Goal: Task Accomplishment & Management: Manage account settings

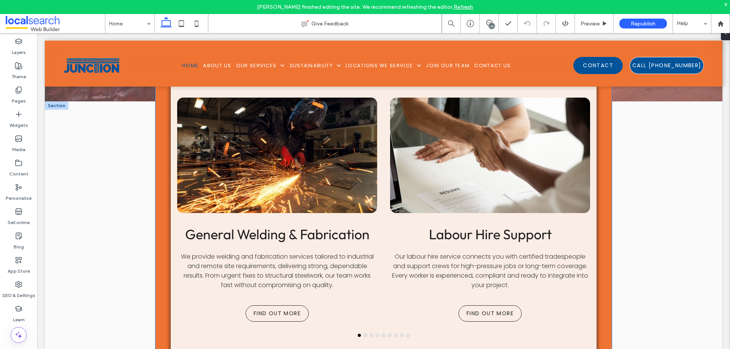
scroll to position [988, 0]
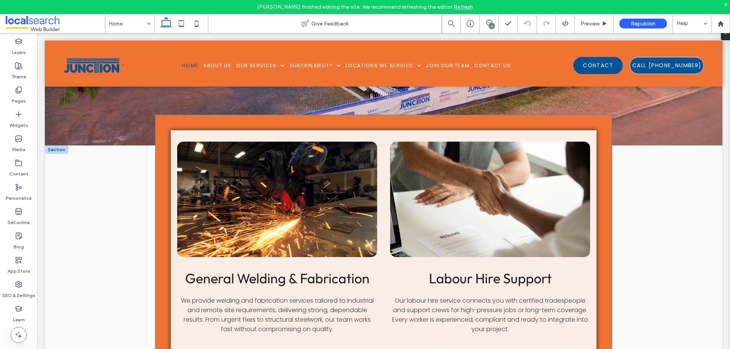
click at [324, 176] on div at bounding box center [277, 200] width 200 height 116
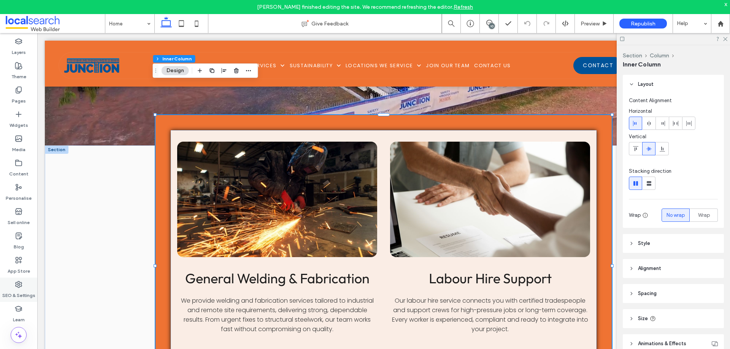
click at [16, 290] on label "SEO & Settings" at bounding box center [18, 293] width 33 height 11
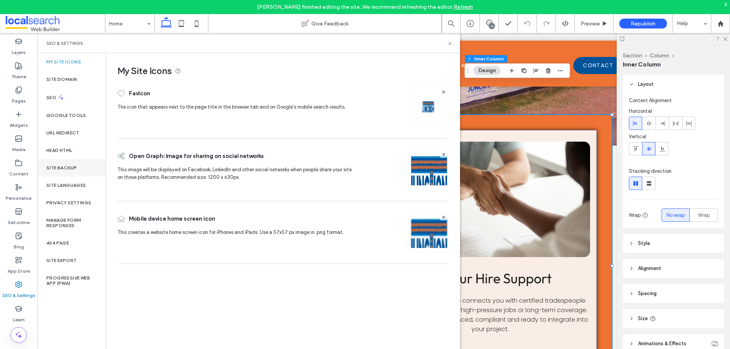
click at [67, 171] on div "Site backup" at bounding box center [71, 167] width 68 height 17
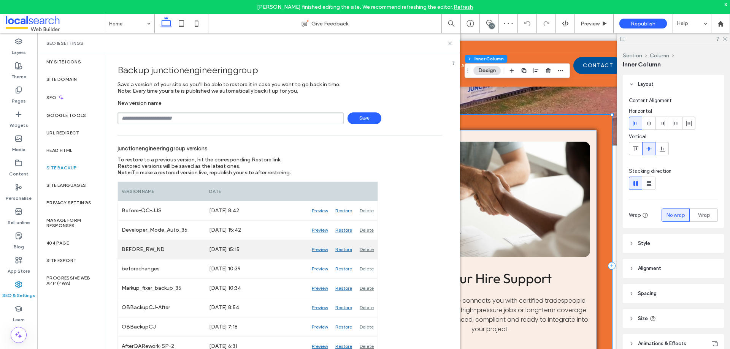
click at [321, 250] on div "Preview" at bounding box center [320, 249] width 24 height 19
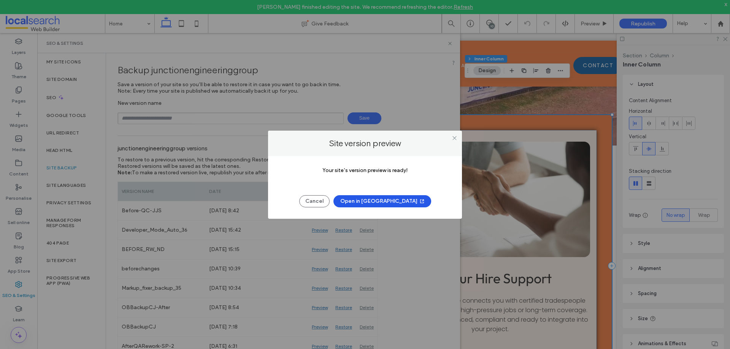
click at [417, 202] on span "button" at bounding box center [421, 201] width 8 height 11
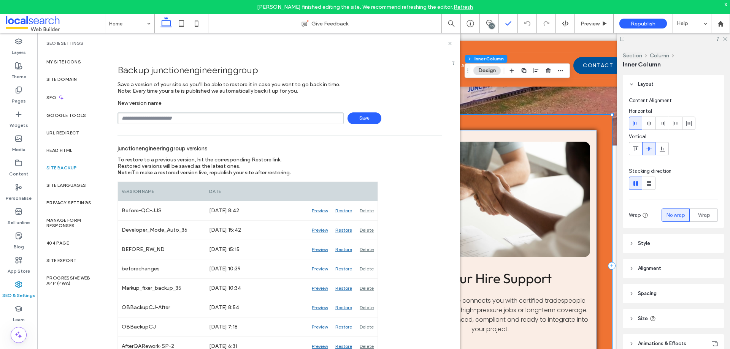
click at [491, 22] on icon at bounding box center [489, 23] width 6 height 6
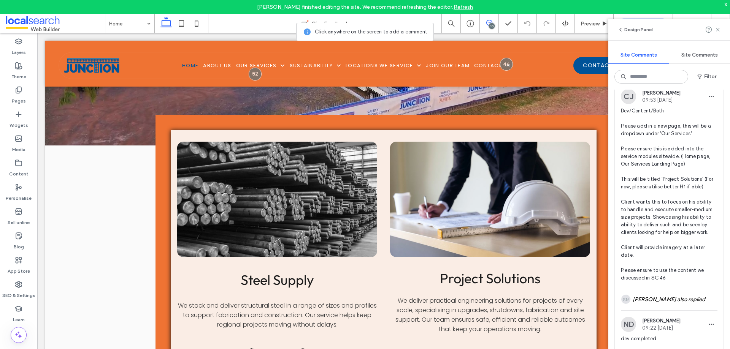
scroll to position [76, 0]
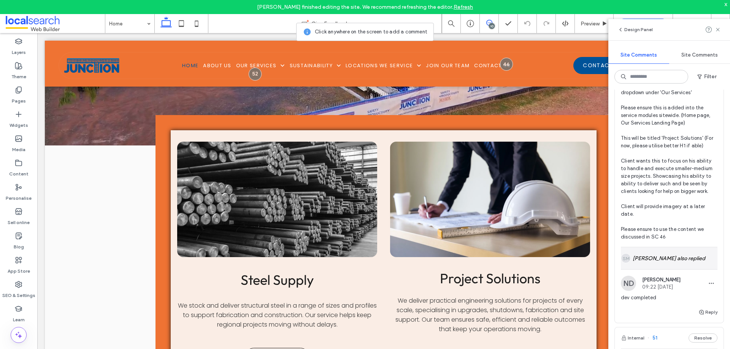
click at [670, 262] on div "SM Samuel Medley also replied" at bounding box center [669, 258] width 97 height 22
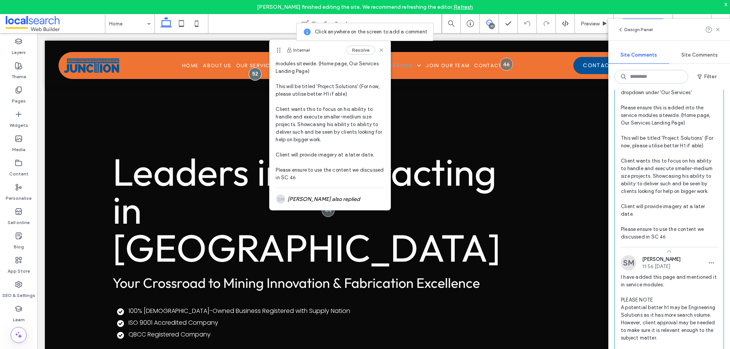
scroll to position [126, 0]
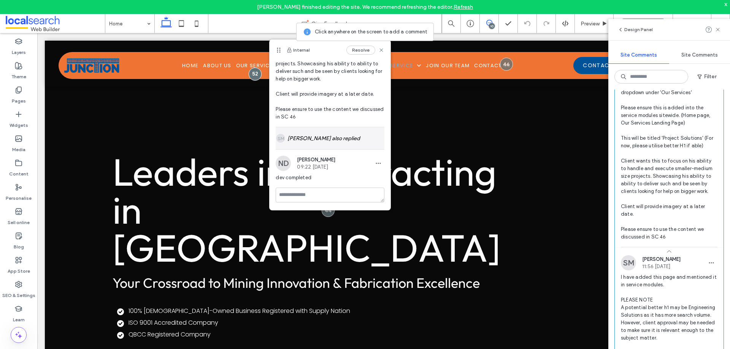
click at [344, 147] on div "SM Samuel Medley also replied" at bounding box center [330, 138] width 109 height 22
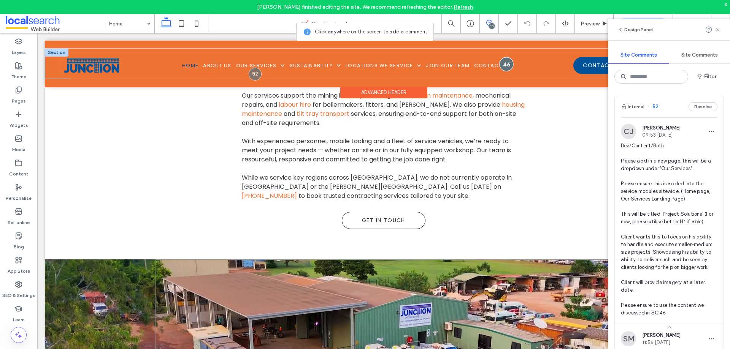
scroll to position [760, 0]
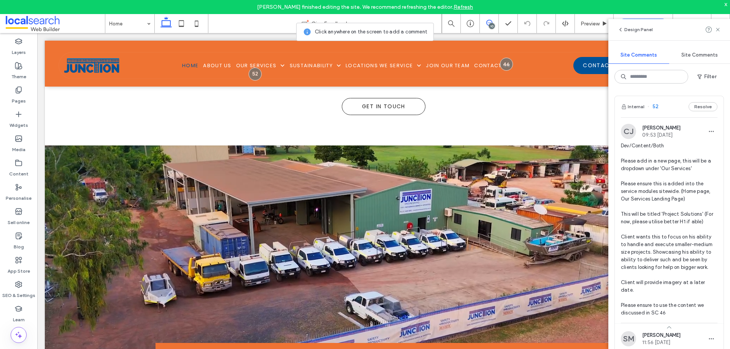
click at [491, 21] on use at bounding box center [489, 23] width 6 height 6
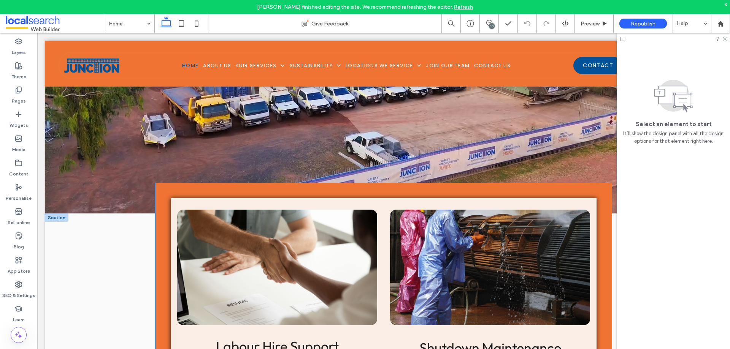
scroll to position [988, 0]
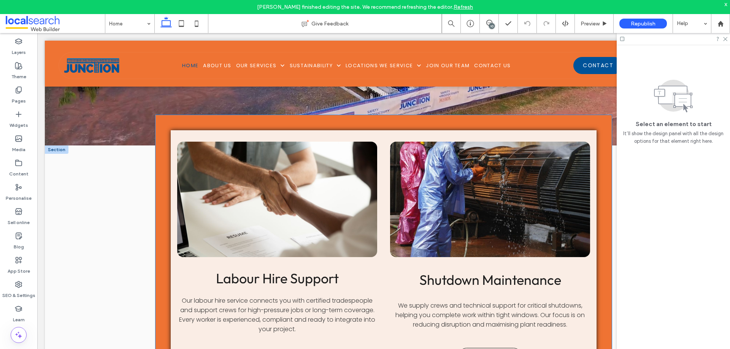
click at [307, 166] on div at bounding box center [277, 200] width 200 height 116
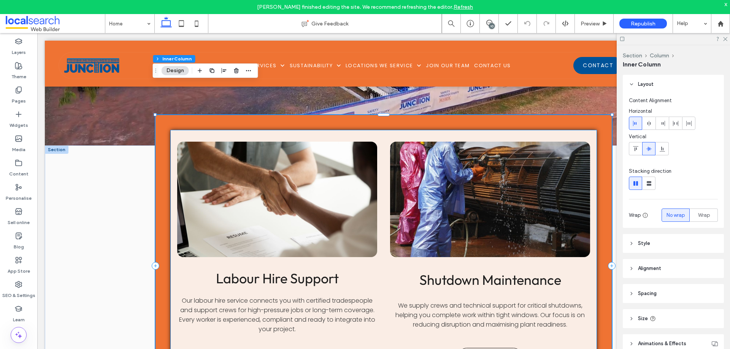
click at [231, 142] on div at bounding box center [277, 200] width 200 height 116
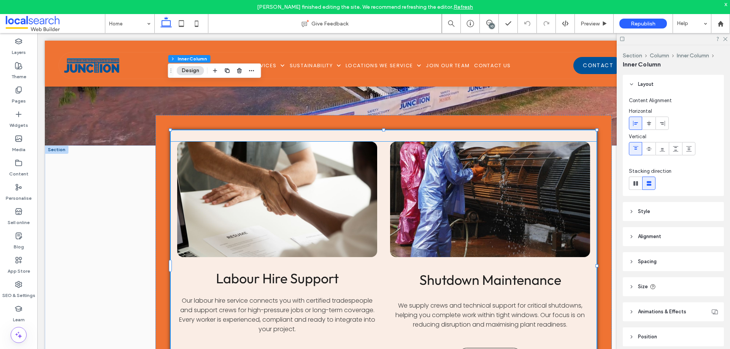
click at [233, 144] on div at bounding box center [277, 200] width 200 height 116
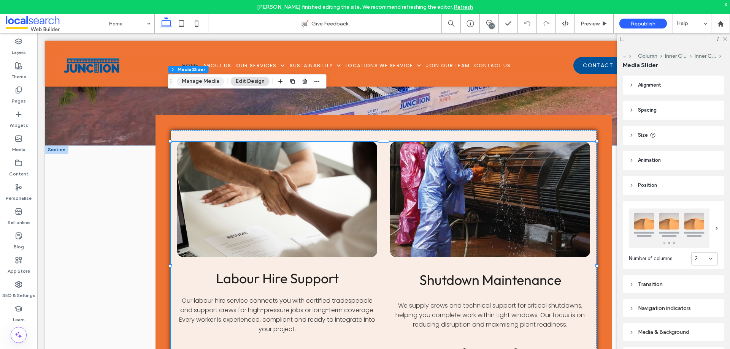
click at [207, 82] on button "Manage Media" at bounding box center [201, 81] width 48 height 9
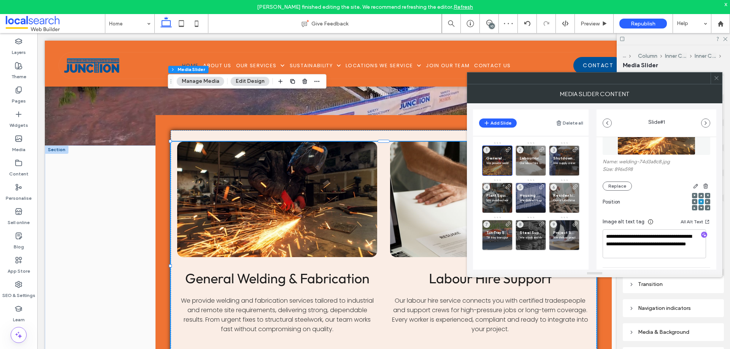
scroll to position [114, 0]
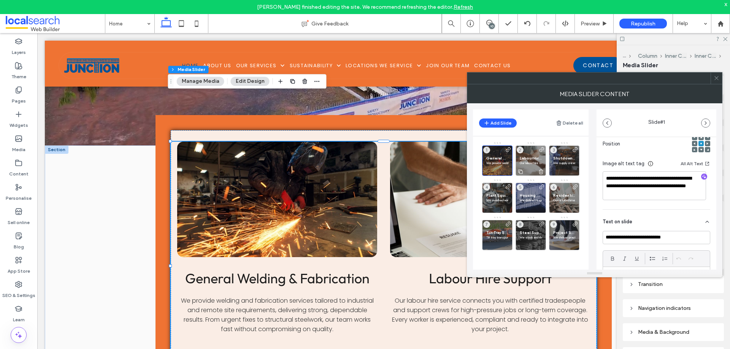
click at [532, 158] on span "Labour Hire Support" at bounding box center [530, 158] width 22 height 5
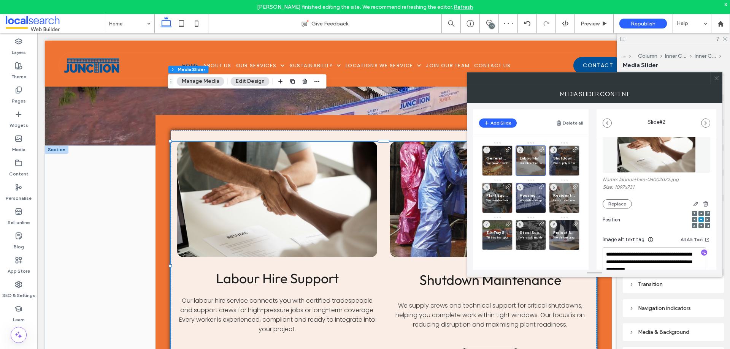
scroll to position [0, 0]
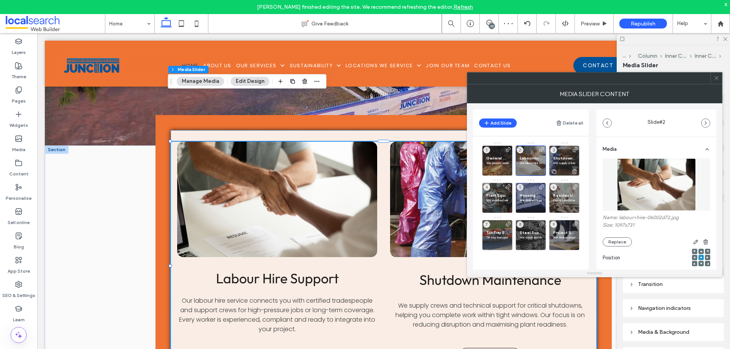
click at [565, 157] on span "Shutdown Maintenance" at bounding box center [564, 158] width 22 height 5
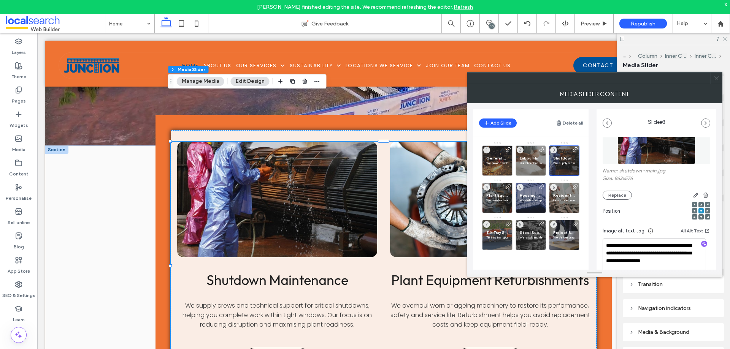
scroll to position [76, 0]
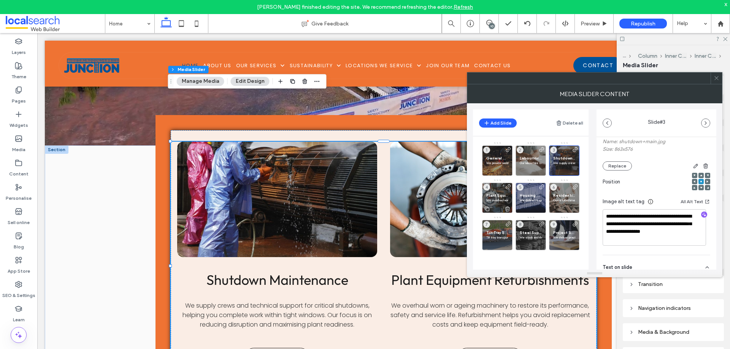
click at [498, 193] on span "Plant Equipment Refurbishments" at bounding box center [497, 195] width 22 height 5
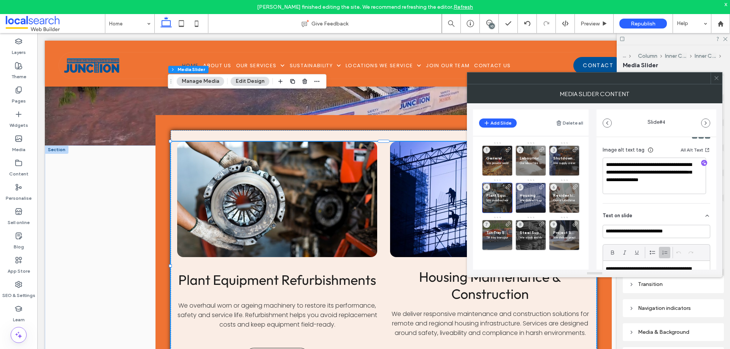
scroll to position [114, 0]
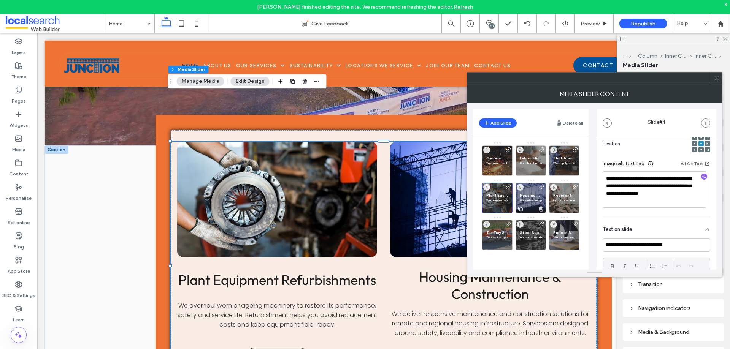
drag, startPoint x: 532, startPoint y: 195, endPoint x: 536, endPoint y: 194, distance: 3.8
click at [532, 195] on span "Housing Maintenance & Construction" at bounding box center [530, 195] width 22 height 5
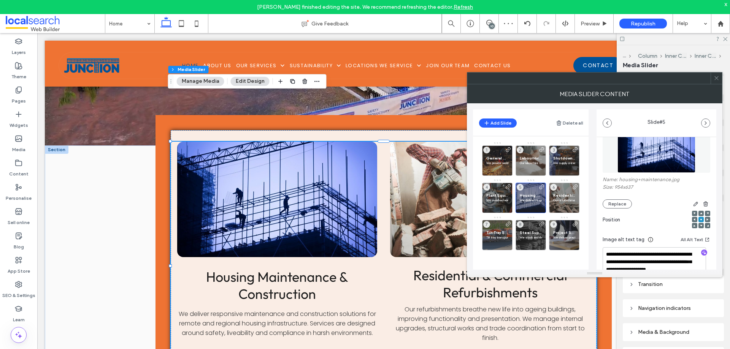
scroll to position [76, 0]
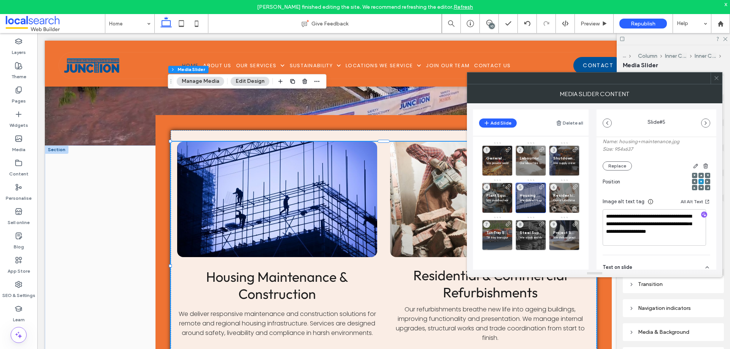
click at [568, 194] on span "Residential & Commercial Refurbishments" at bounding box center [564, 195] width 22 height 5
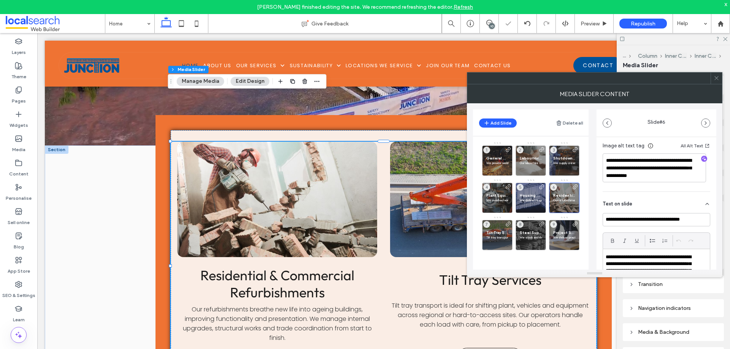
scroll to position [114, 0]
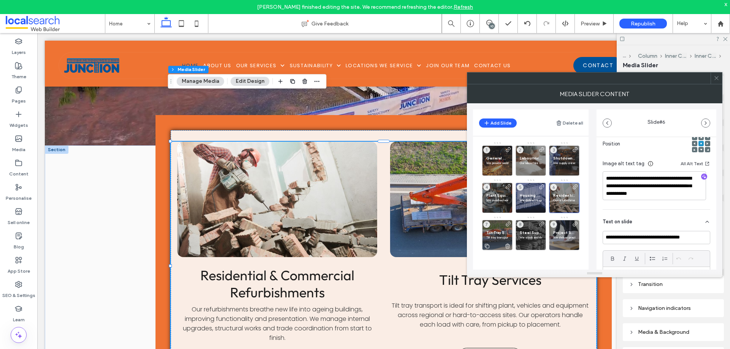
click at [499, 233] on span "Tilt Tray Services" at bounding box center [497, 232] width 22 height 5
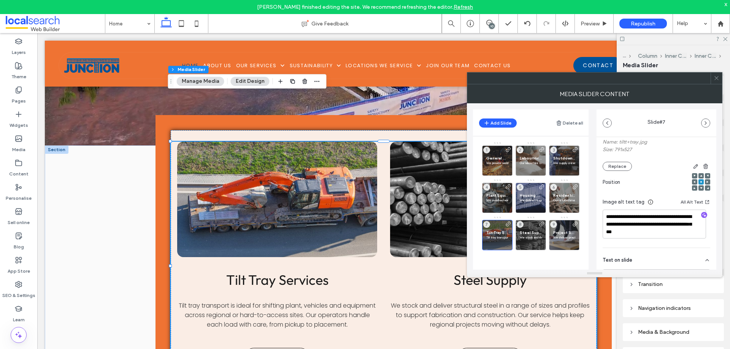
scroll to position [76, 0]
click at [531, 233] on span "Steel Supply" at bounding box center [530, 232] width 22 height 5
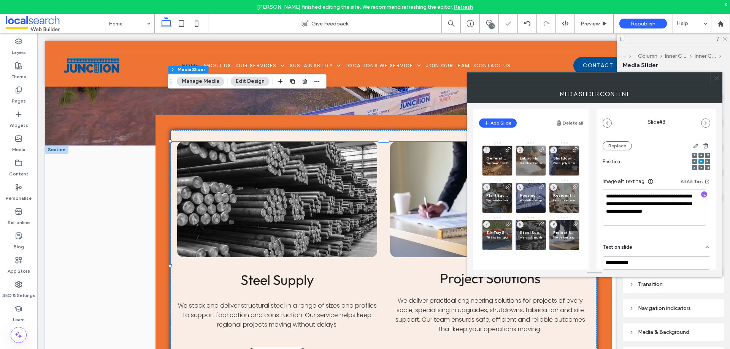
scroll to position [114, 0]
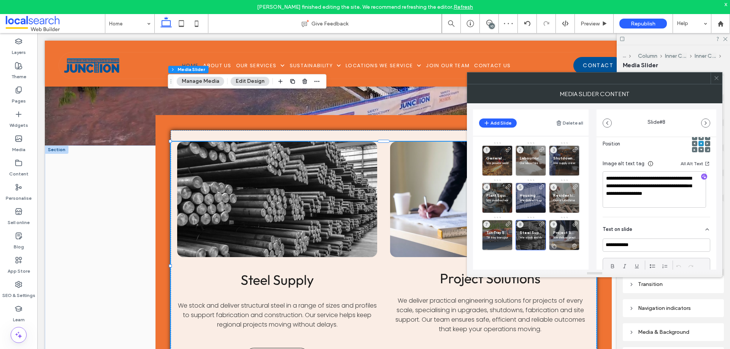
click at [563, 231] on span "Project Solutions" at bounding box center [564, 232] width 22 height 5
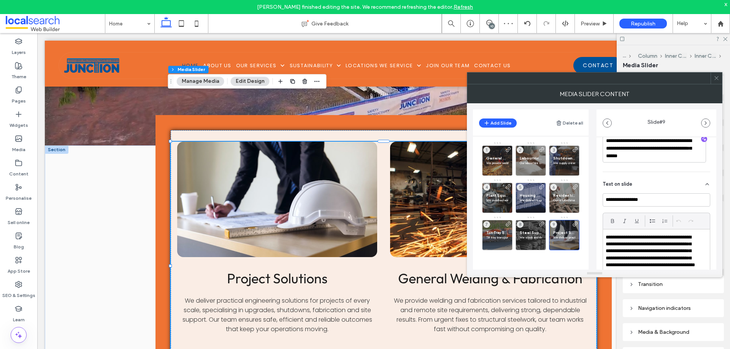
scroll to position [152, 0]
click at [719, 77] on div at bounding box center [715, 78] width 11 height 11
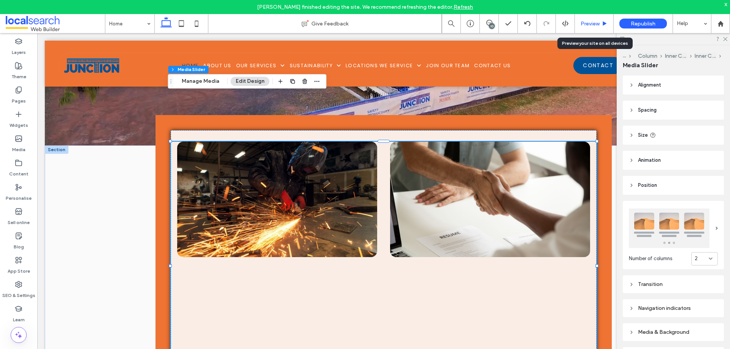
click at [592, 23] on span "Preview" at bounding box center [589, 24] width 19 height 6
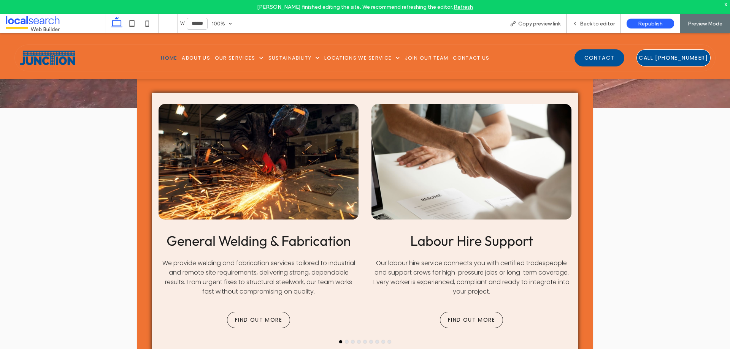
scroll to position [988, 0]
click at [530, 22] on span "Copy preview link" at bounding box center [539, 24] width 42 height 6
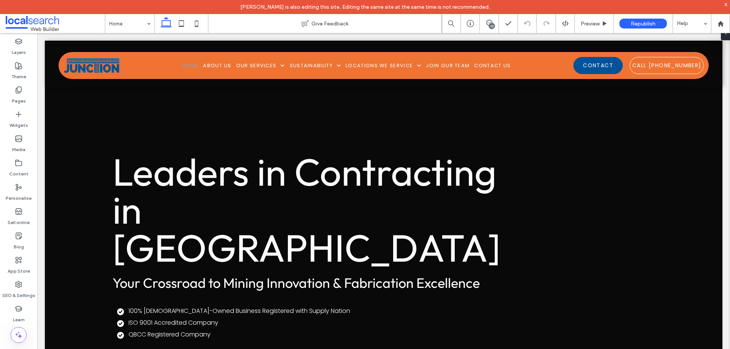
drag, startPoint x: 490, startPoint y: 25, endPoint x: 458, endPoint y: 2, distance: 39.7
click at [490, 25] on div "10" at bounding box center [492, 26] width 6 height 6
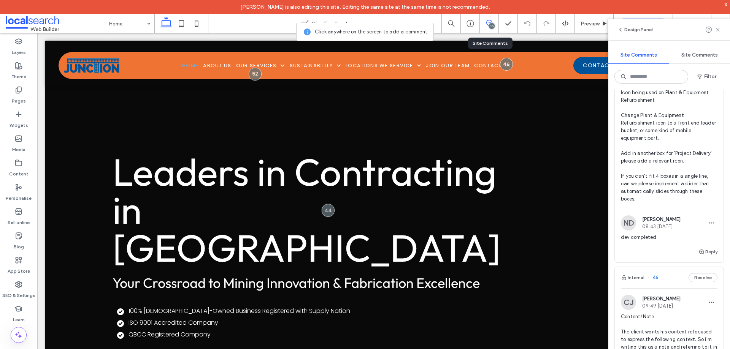
scroll to position [1026, 0]
click at [25, 291] on label "SEO & Settings" at bounding box center [18, 293] width 33 height 11
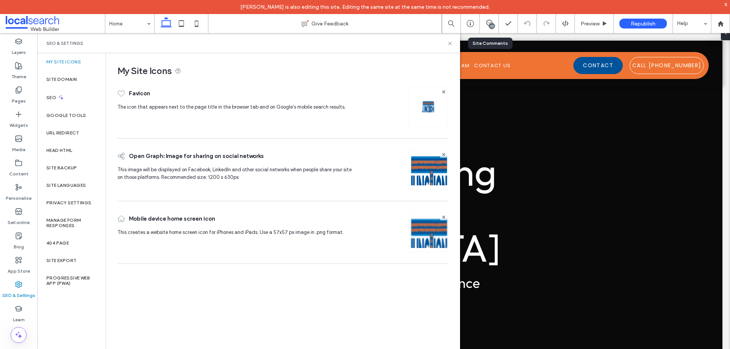
scroll to position [0, 0]
click at [89, 169] on div "Site backup" at bounding box center [71, 167] width 68 height 17
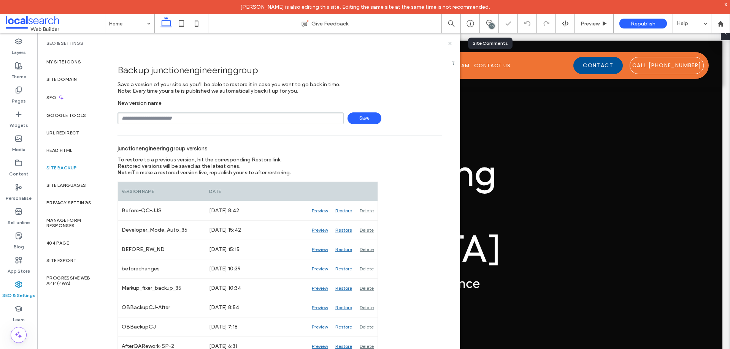
click at [187, 122] on input "text" at bounding box center [230, 118] width 226 height 12
type input "**********"
click at [358, 122] on span "Save" at bounding box center [364, 118] width 34 height 12
click at [448, 44] on icon at bounding box center [450, 44] width 6 height 6
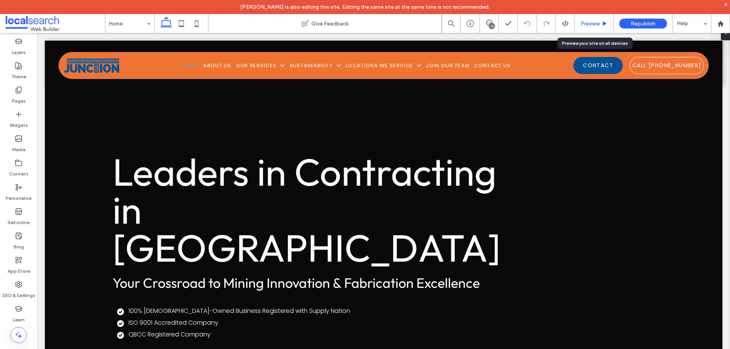
click at [590, 22] on span "Preview" at bounding box center [589, 24] width 19 height 6
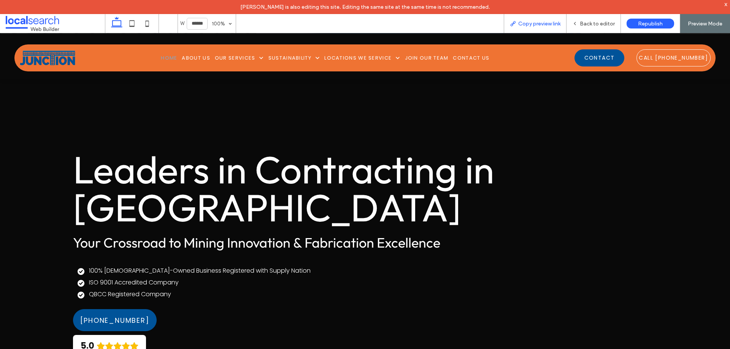
click at [548, 25] on span "Copy preview link" at bounding box center [539, 24] width 42 height 6
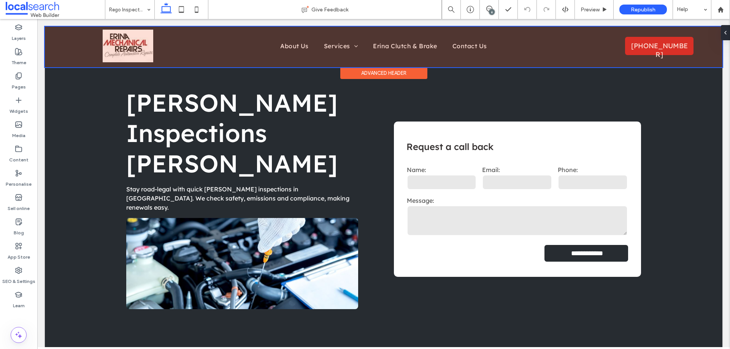
click at [638, 49] on div at bounding box center [383, 47] width 677 height 41
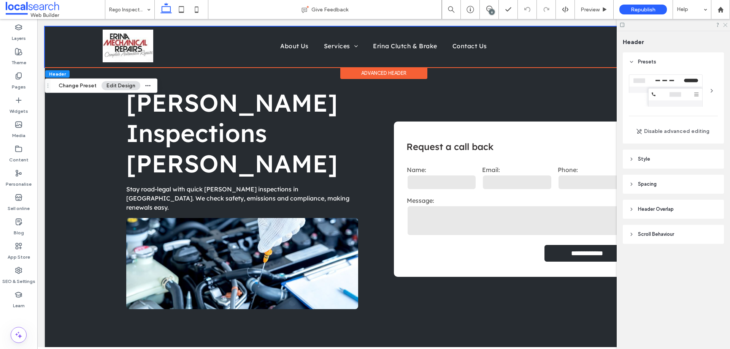
drag, startPoint x: 726, startPoint y: 24, endPoint x: 430, endPoint y: 16, distance: 296.1
click at [726, 24] on use at bounding box center [725, 25] width 4 height 4
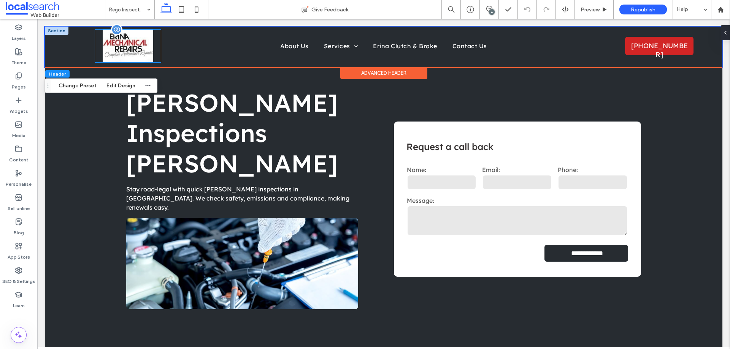
click at [127, 49] on img at bounding box center [128, 46] width 51 height 33
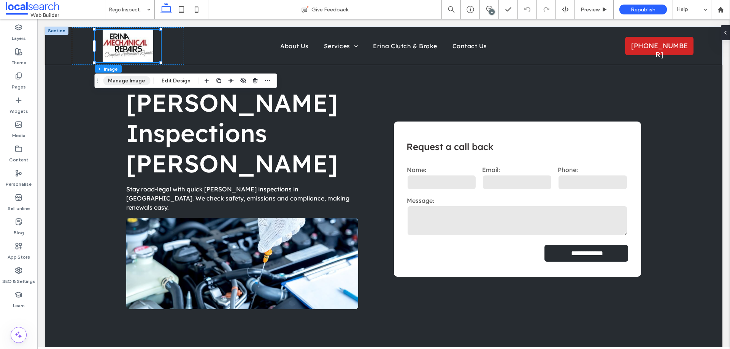
click at [138, 77] on button "Manage Image" at bounding box center [126, 80] width 47 height 9
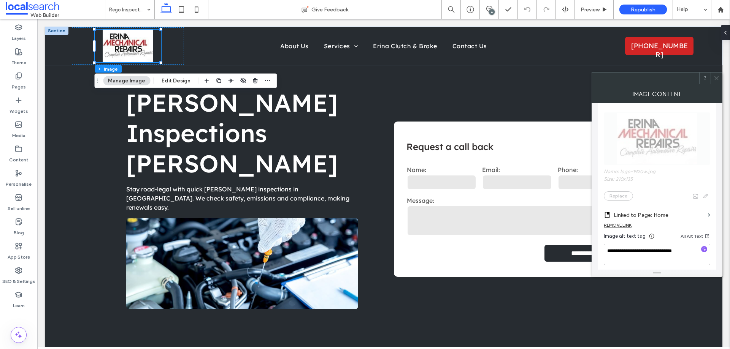
scroll to position [152, 0]
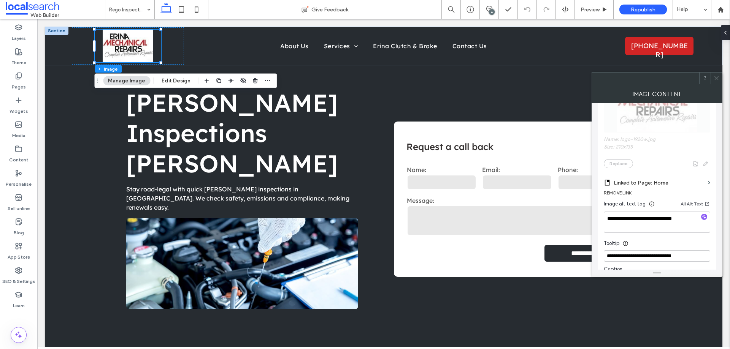
click at [716, 76] on icon at bounding box center [716, 78] width 6 height 6
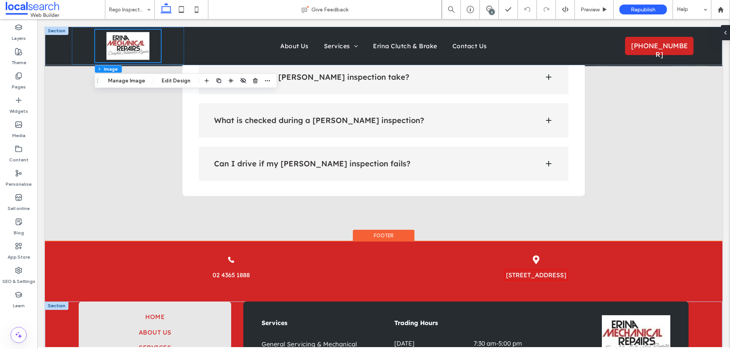
scroll to position [930, 0]
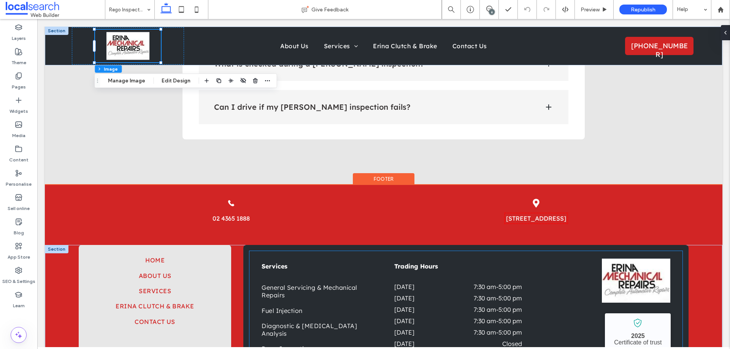
click at [610, 259] on img at bounding box center [636, 281] width 68 height 44
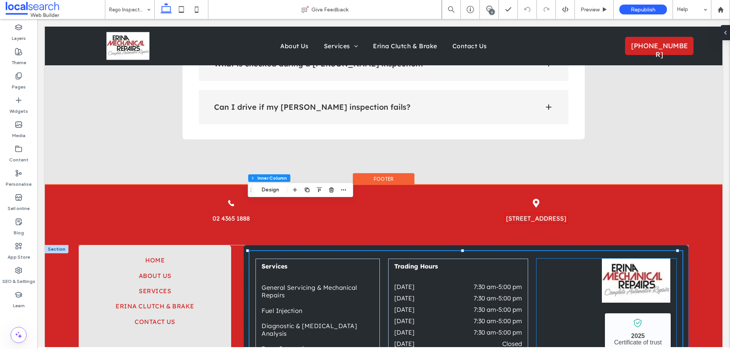
click at [622, 259] on img at bounding box center [636, 281] width 68 height 44
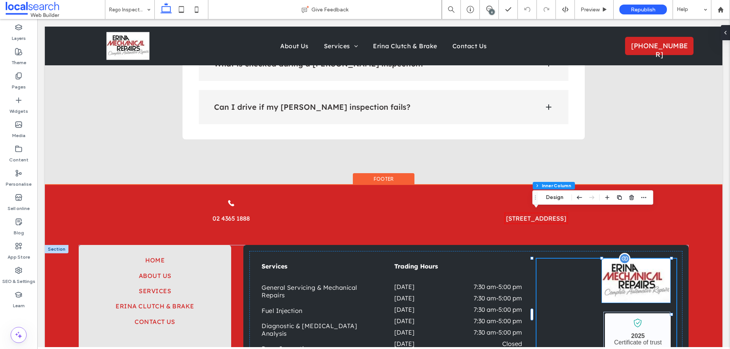
click at [627, 259] on img at bounding box center [636, 281] width 68 height 44
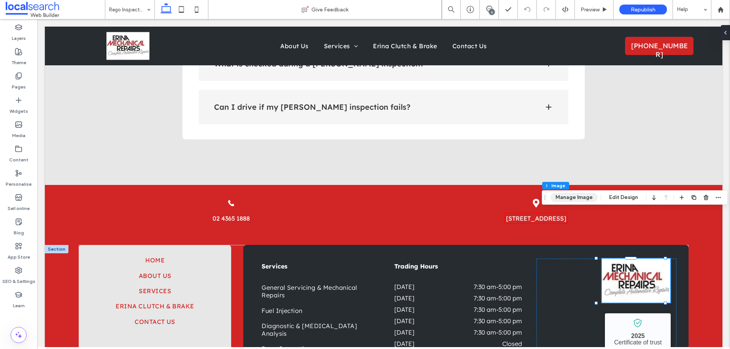
click at [586, 198] on button "Manage Image" at bounding box center [573, 197] width 47 height 9
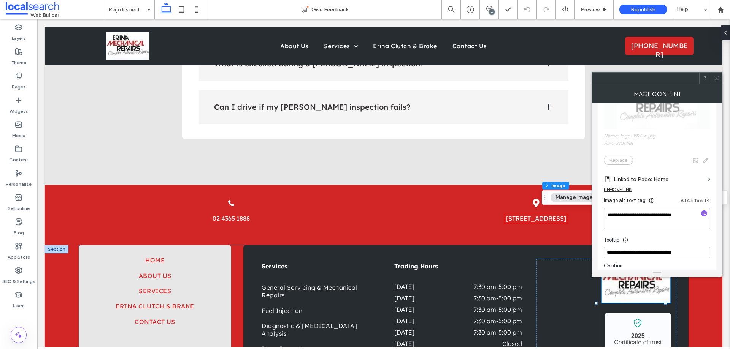
scroll to position [152, 0]
click at [717, 81] on icon at bounding box center [716, 78] width 6 height 6
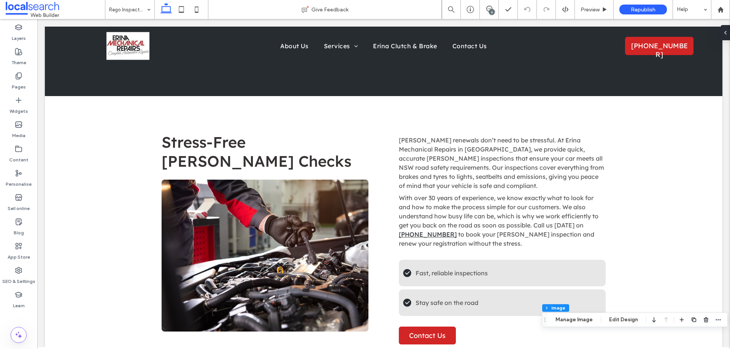
scroll to position [0, 0]
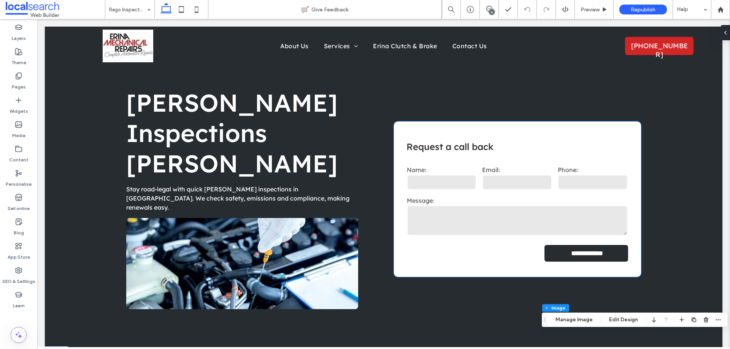
click at [555, 166] on div "Phone:" at bounding box center [593, 178] width 76 height 31
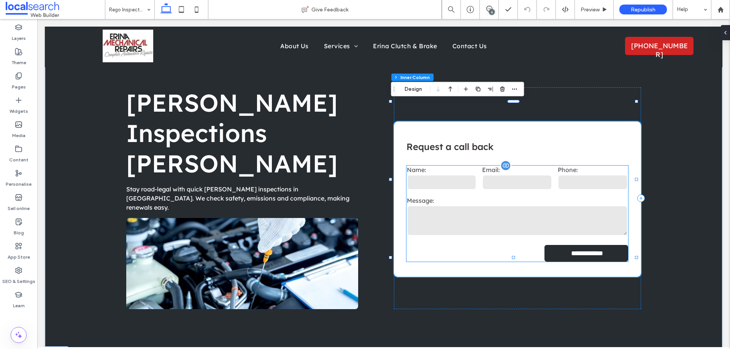
click at [575, 175] on input "tel" at bounding box center [592, 182] width 70 height 15
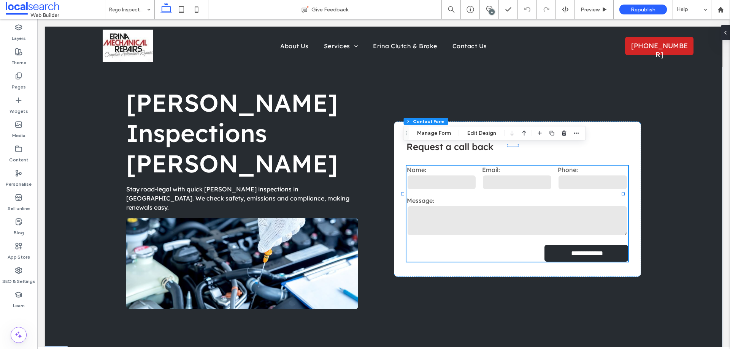
type input "*"
type input "***"
type input "*"
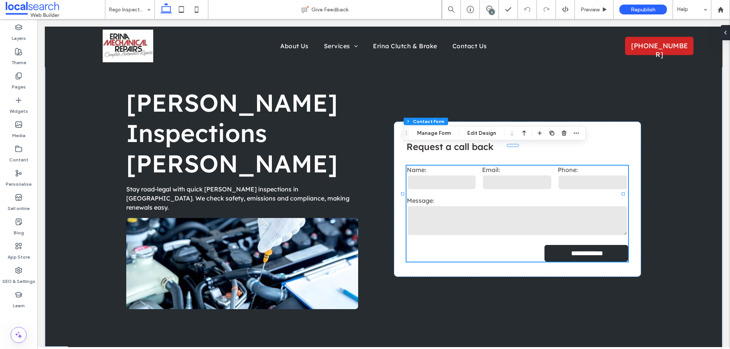
type input "***"
type input "*"
click at [575, 134] on icon "button" at bounding box center [576, 133] width 6 height 6
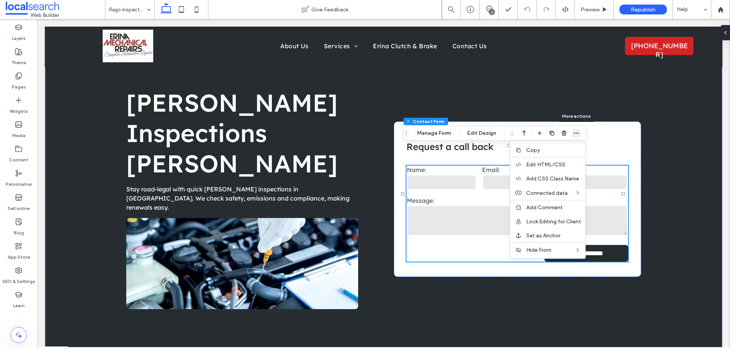
click at [575, 134] on icon "button" at bounding box center [576, 133] width 6 height 6
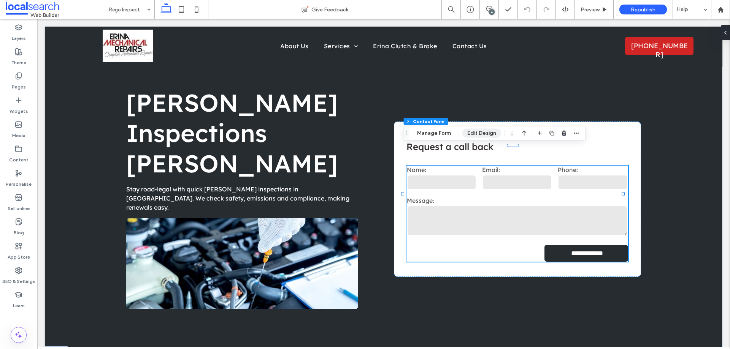
drag, startPoint x: 491, startPoint y: 135, endPoint x: 480, endPoint y: 122, distance: 17.3
click at [491, 135] on button "Edit Design" at bounding box center [481, 133] width 39 height 9
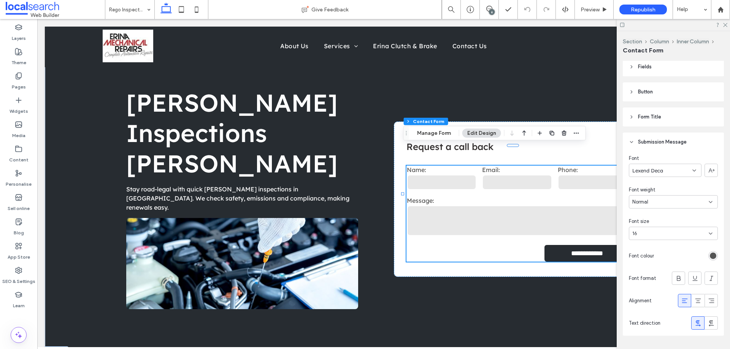
scroll to position [190, 0]
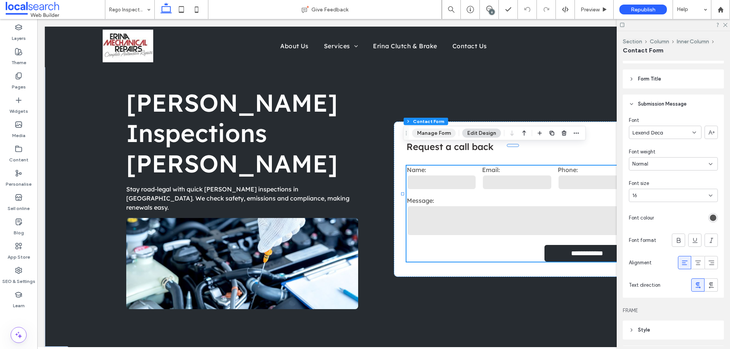
drag, startPoint x: 432, startPoint y: 135, endPoint x: 513, endPoint y: 147, distance: 81.9
click at [432, 135] on button "Manage Form" at bounding box center [434, 133] width 44 height 9
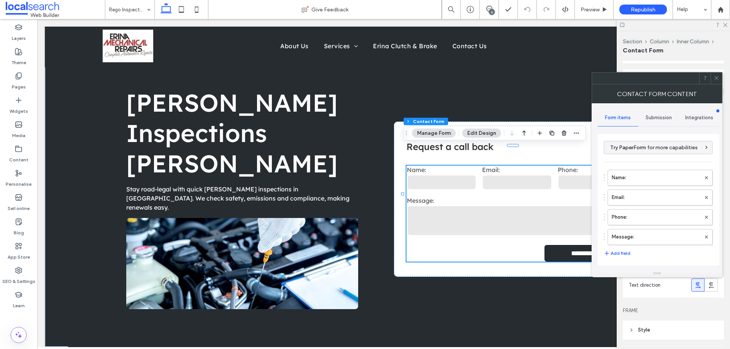
click at [631, 234] on label "Message:" at bounding box center [655, 237] width 89 height 15
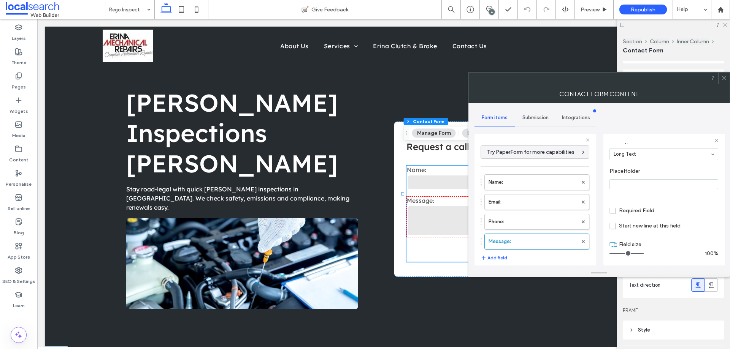
scroll to position [53, 0]
click at [543, 220] on label "Phone:" at bounding box center [532, 221] width 89 height 15
type input "*"
click at [543, 206] on label "Email:" at bounding box center [532, 202] width 89 height 15
click at [546, 185] on label "Name:" at bounding box center [532, 182] width 89 height 15
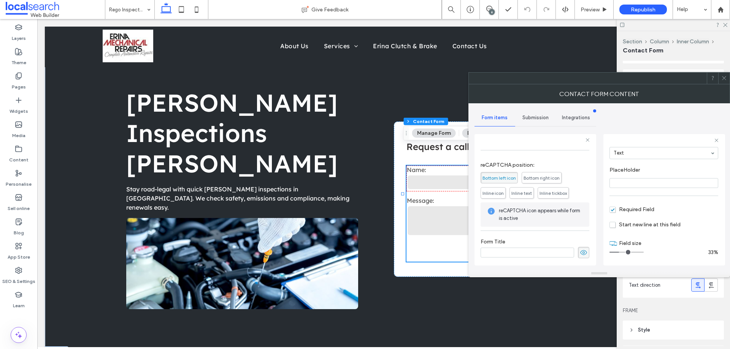
scroll to position [158, 0]
click at [535, 121] on div "Submission" at bounding box center [535, 117] width 41 height 17
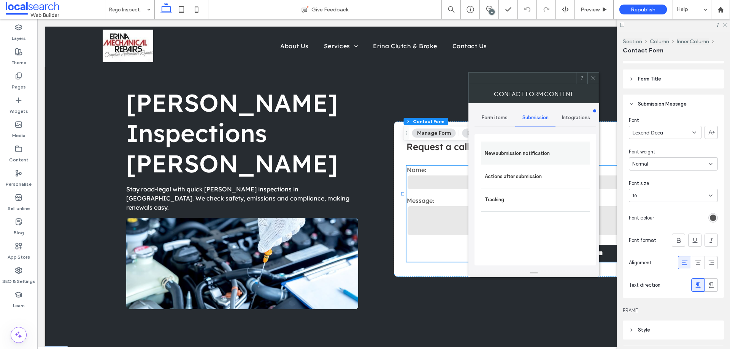
click at [546, 146] on label "New submission notification" at bounding box center [535, 153] width 101 height 15
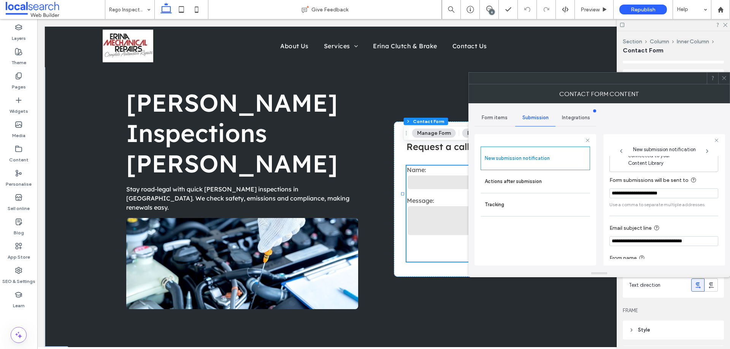
scroll to position [40, 0]
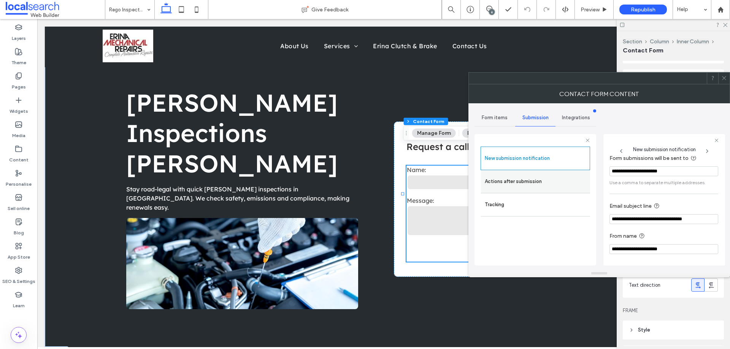
click at [561, 182] on label "Actions after submission" at bounding box center [535, 181] width 101 height 15
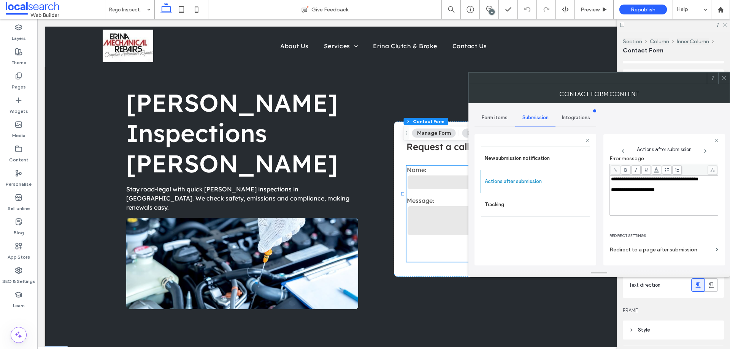
scroll to position [131, 0]
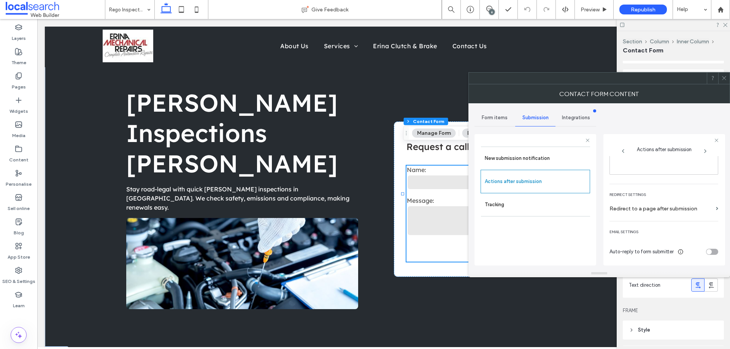
drag, startPoint x: 725, startPoint y: 79, endPoint x: 729, endPoint y: 47, distance: 31.8
click at [725, 79] on icon at bounding box center [724, 78] width 6 height 6
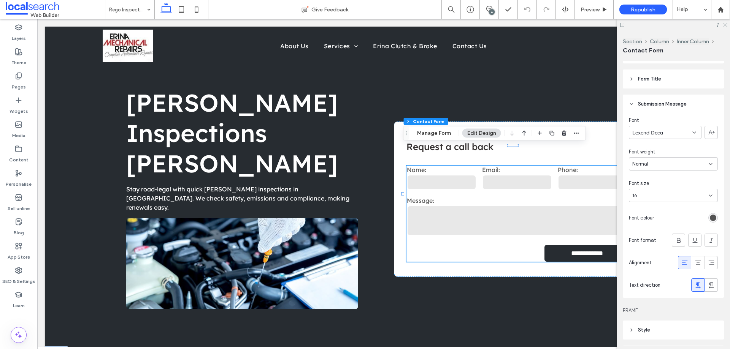
click at [726, 25] on icon at bounding box center [724, 24] width 5 height 5
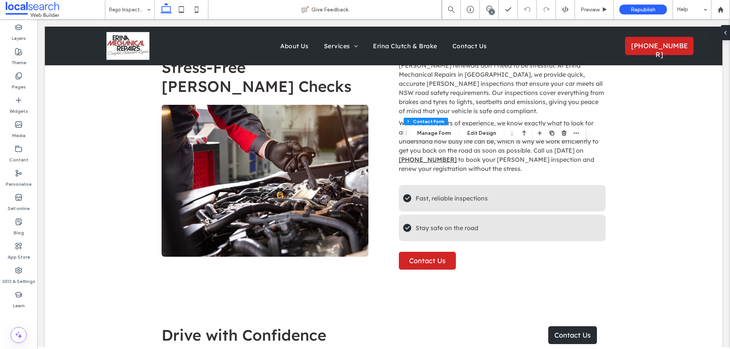
scroll to position [1055, 0]
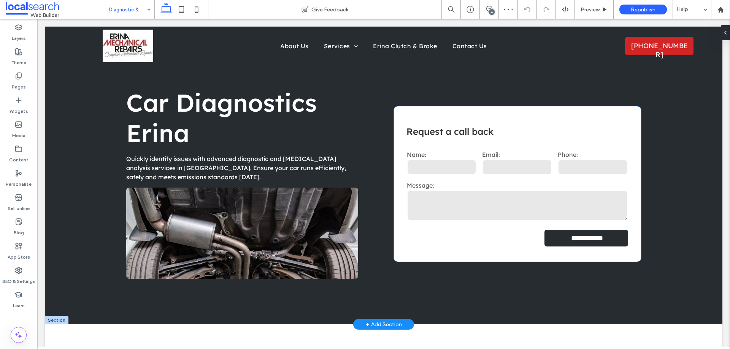
click at [566, 157] on label "Phone:" at bounding box center [592, 155] width 70 height 8
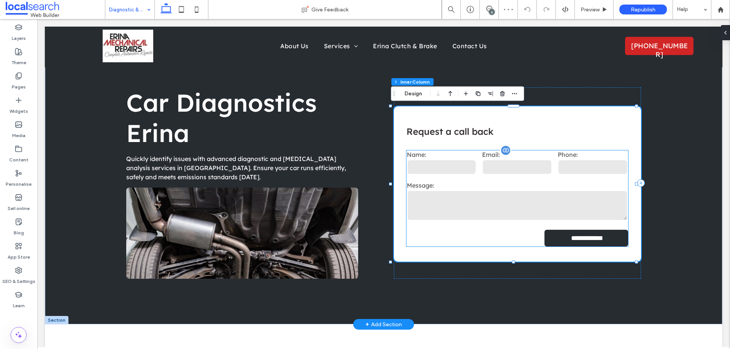
click at [567, 163] on input "tel" at bounding box center [592, 167] width 70 height 15
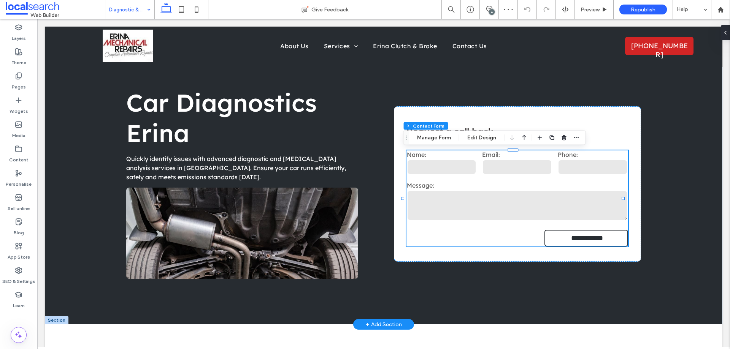
type input "*"
type input "***"
type input "*"
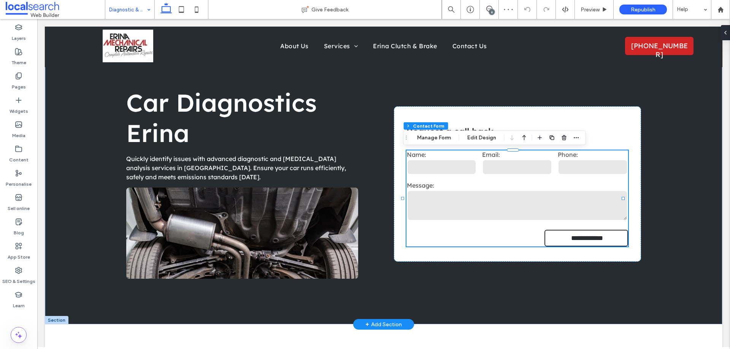
type input "***"
type input "*"
click at [576, 139] on icon "button" at bounding box center [576, 138] width 6 height 6
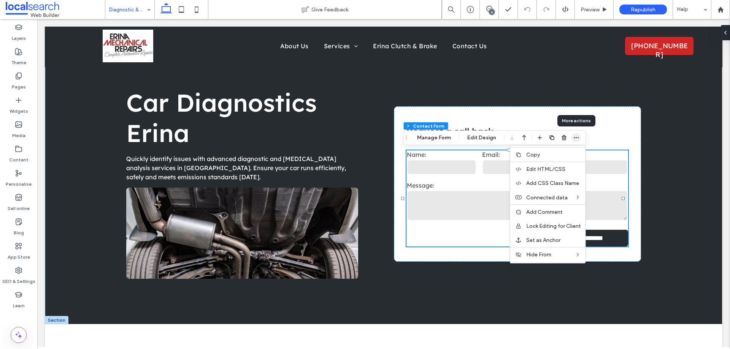
click at [576, 138] on icon "button" at bounding box center [576, 138] width 6 height 6
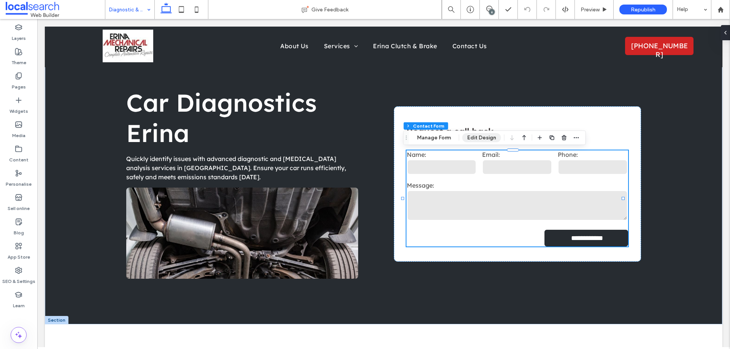
click at [484, 134] on button "Edit Design" at bounding box center [481, 137] width 39 height 9
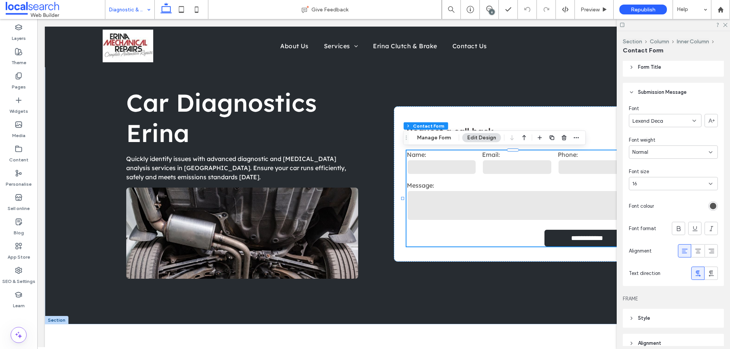
scroll to position [228, 0]
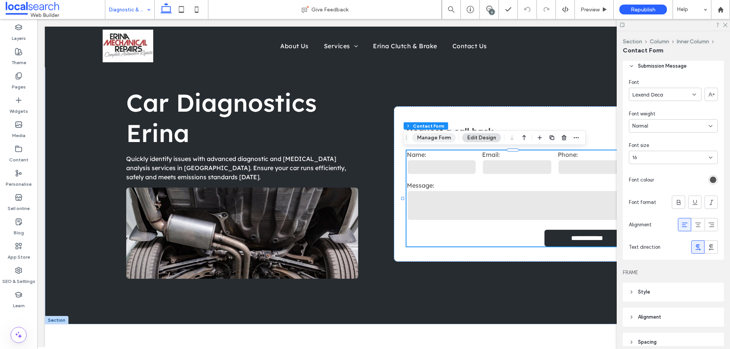
click at [437, 142] on button "Manage Form" at bounding box center [434, 137] width 44 height 9
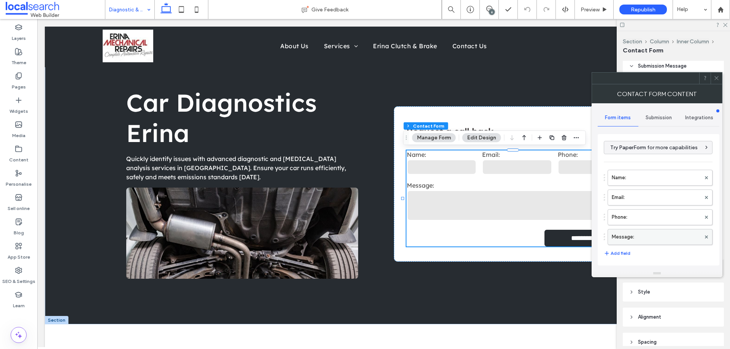
click at [626, 236] on label "Message:" at bounding box center [655, 237] width 89 height 15
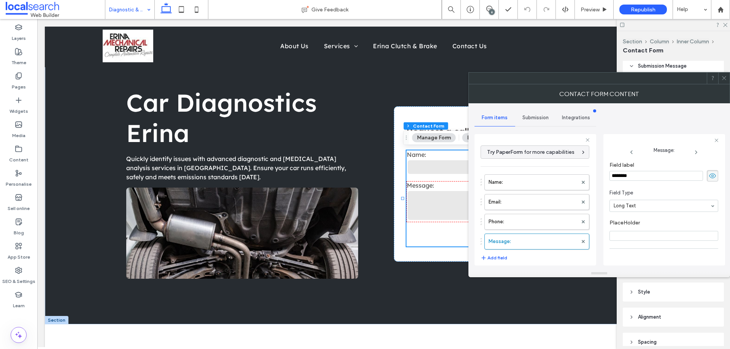
scroll to position [53, 0]
click at [542, 220] on label "Phone:" at bounding box center [532, 221] width 89 height 15
type input "*"
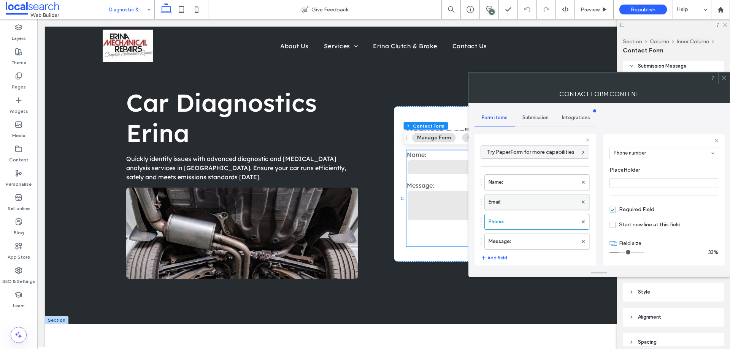
click at [539, 203] on label "Email:" at bounding box center [532, 202] width 89 height 15
click at [540, 185] on label "Name:" at bounding box center [532, 182] width 89 height 15
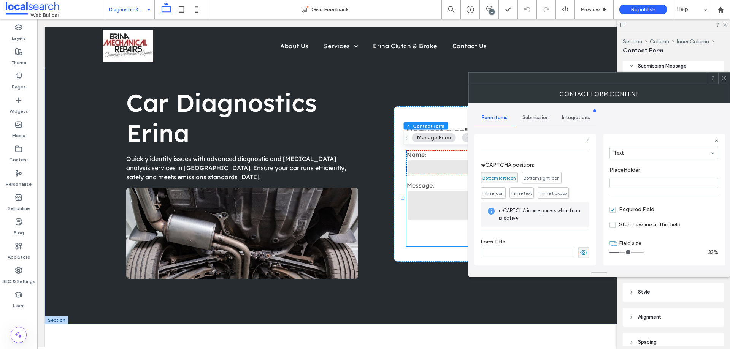
scroll to position [158, 0]
click at [539, 119] on span "Submission" at bounding box center [535, 118] width 26 height 6
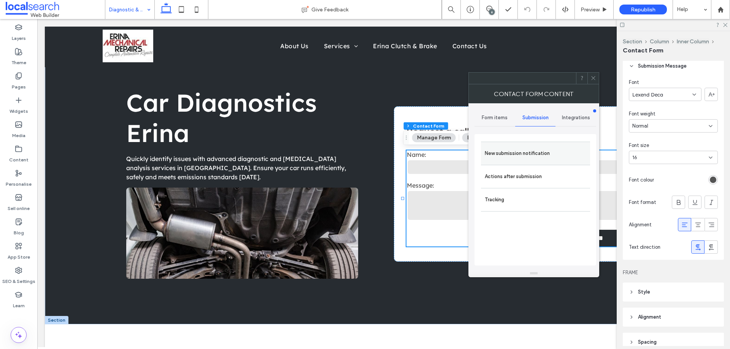
click at [548, 154] on label "New submission notification" at bounding box center [535, 153] width 101 height 15
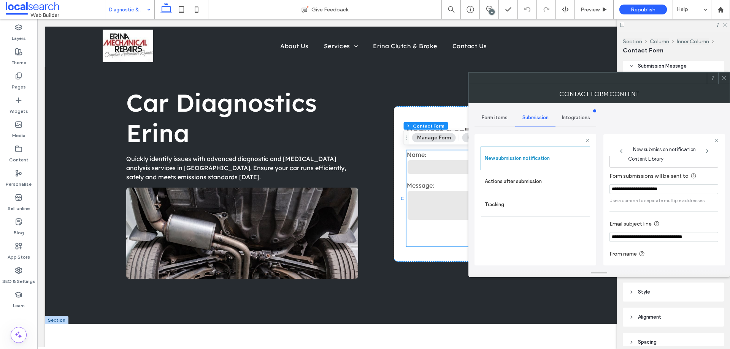
scroll to position [40, 0]
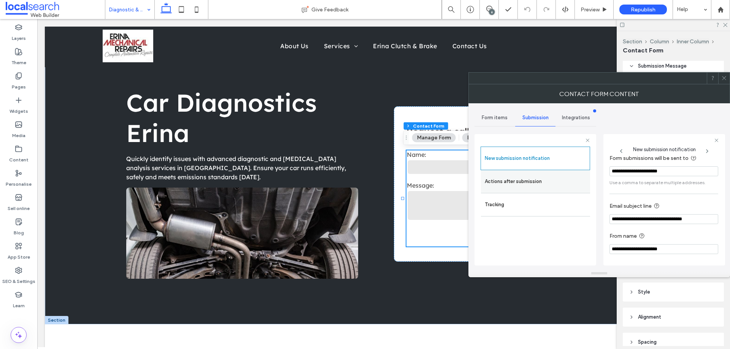
click at [550, 176] on label "Actions after submission" at bounding box center [535, 181] width 101 height 15
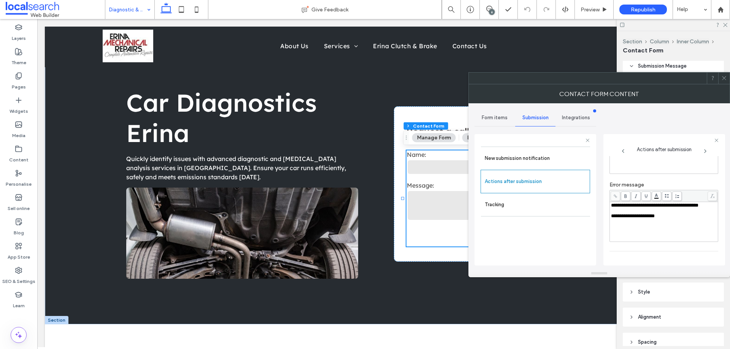
scroll to position [131, 0]
click at [721, 80] on div at bounding box center [723, 78] width 11 height 11
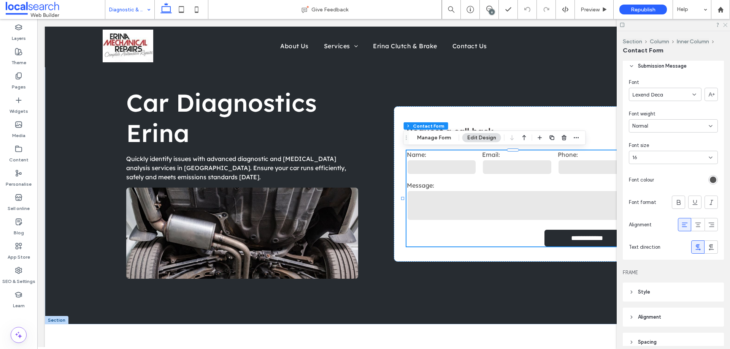
click at [722, 25] on icon at bounding box center [724, 24] width 5 height 5
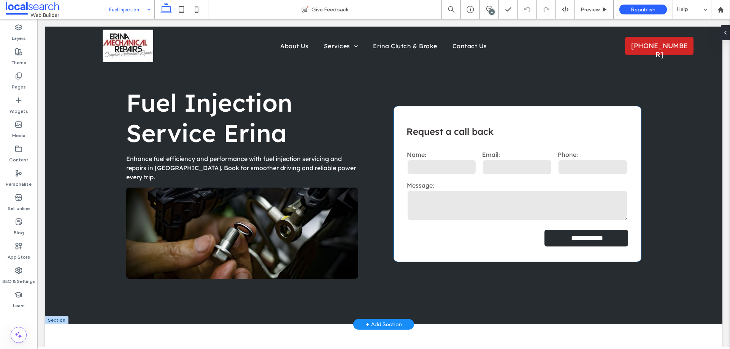
click at [557, 162] on input "tel" at bounding box center [592, 167] width 70 height 15
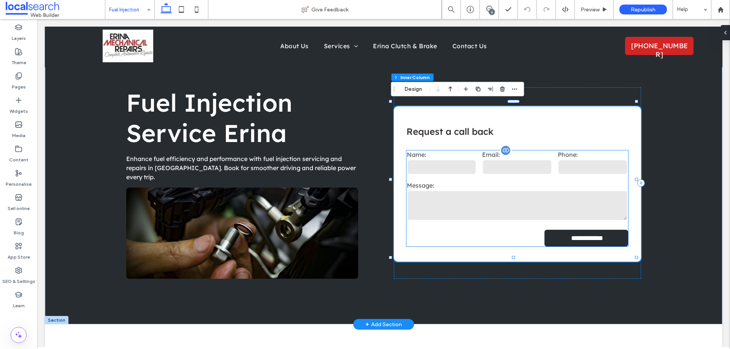
click at [555, 154] on div "Phone:" at bounding box center [593, 163] width 76 height 31
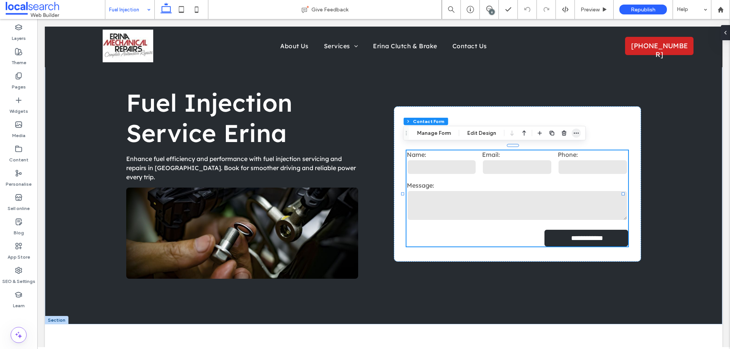
click at [576, 133] on icon "button" at bounding box center [576, 133] width 6 height 6
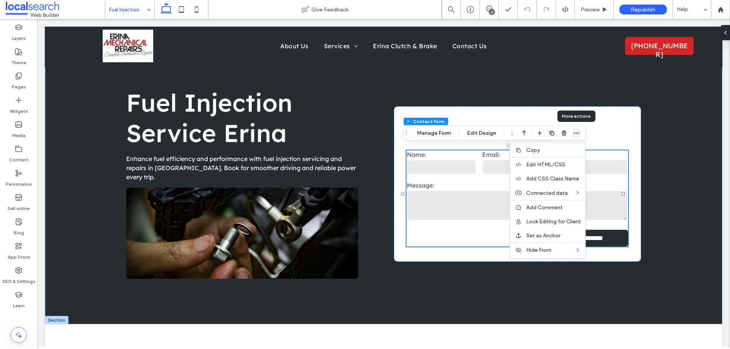
click at [576, 133] on icon "button" at bounding box center [576, 133] width 6 height 6
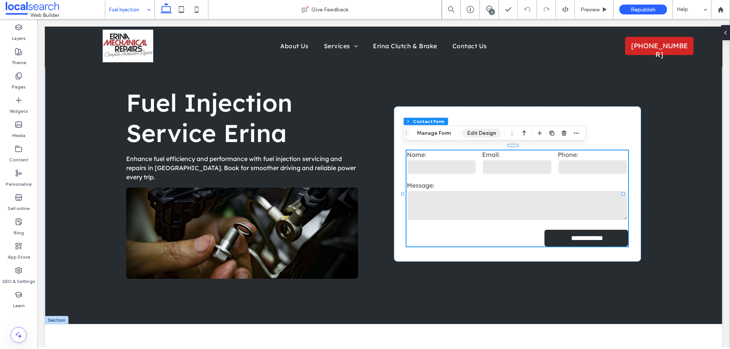
click at [488, 136] on button "Edit Design" at bounding box center [481, 133] width 39 height 9
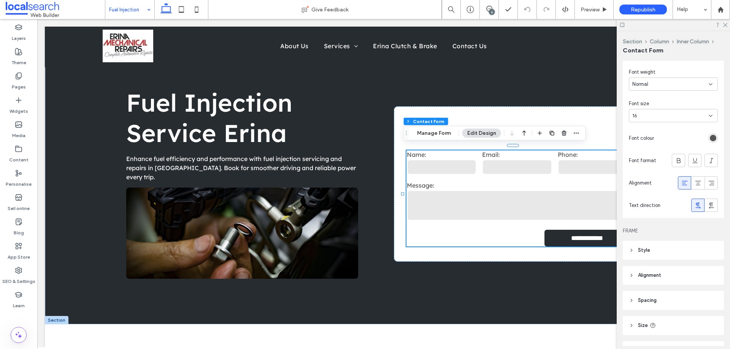
scroll to position [228, 0]
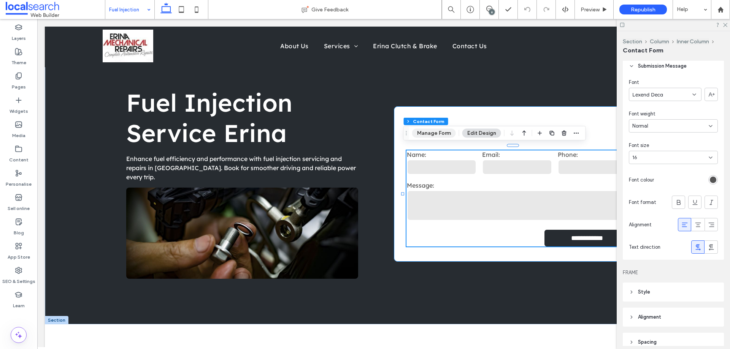
click at [439, 136] on button "Manage Form" at bounding box center [434, 133] width 44 height 9
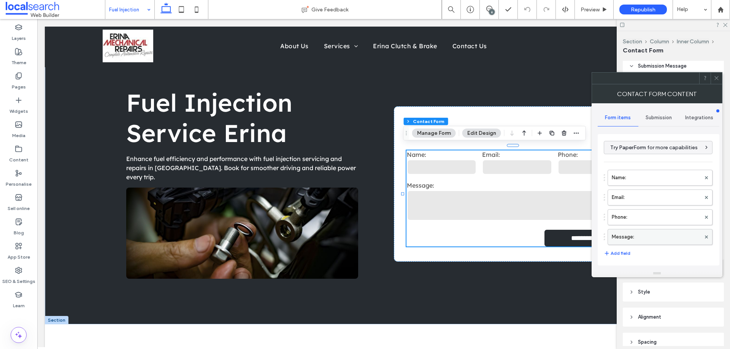
click at [620, 231] on label "Message:" at bounding box center [655, 237] width 89 height 15
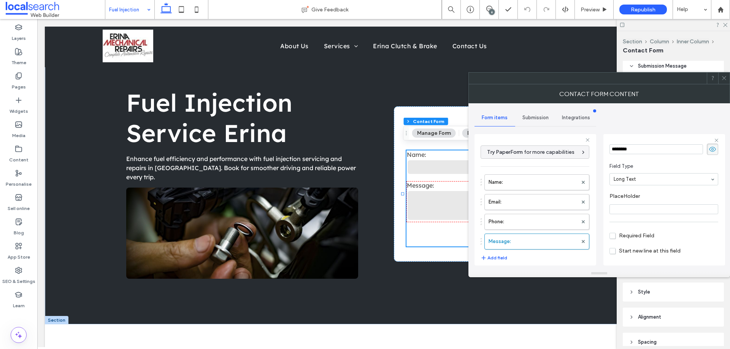
scroll to position [53, 0]
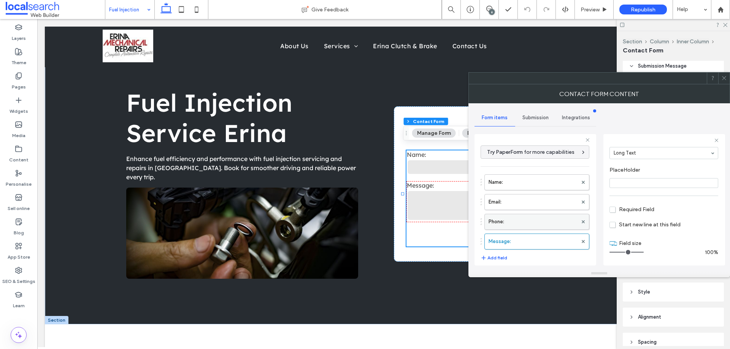
click at [550, 223] on label "Phone:" at bounding box center [532, 221] width 89 height 15
type input "*"
click at [541, 198] on label "Email:" at bounding box center [532, 202] width 89 height 15
click at [541, 185] on label "Name:" at bounding box center [532, 182] width 89 height 15
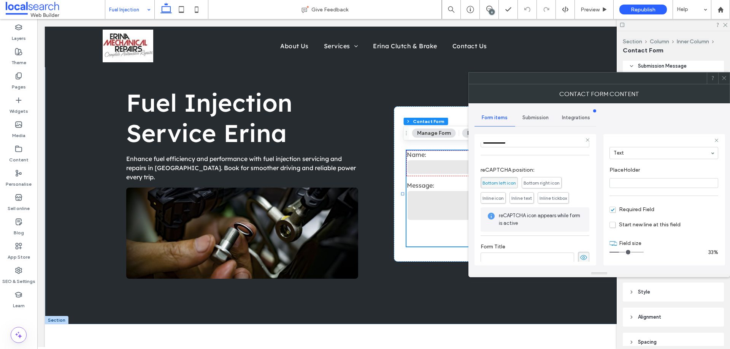
scroll to position [158, 0]
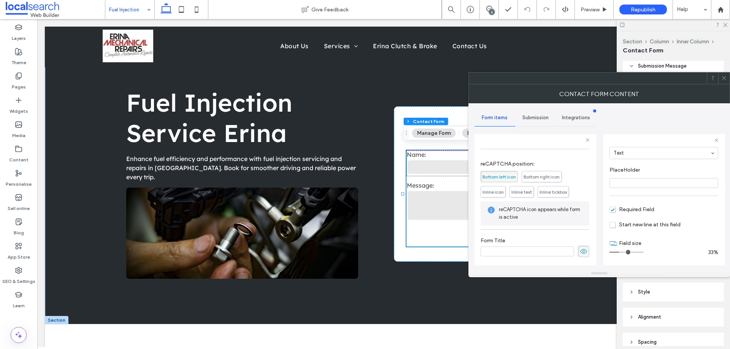
click at [538, 125] on div "Submission" at bounding box center [535, 117] width 41 height 17
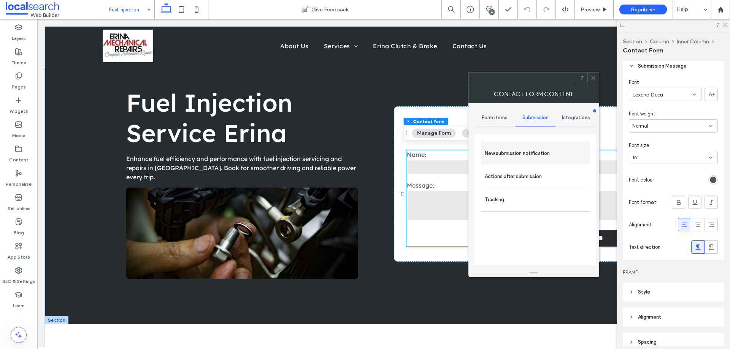
click at [543, 150] on label "New submission notification" at bounding box center [535, 153] width 101 height 15
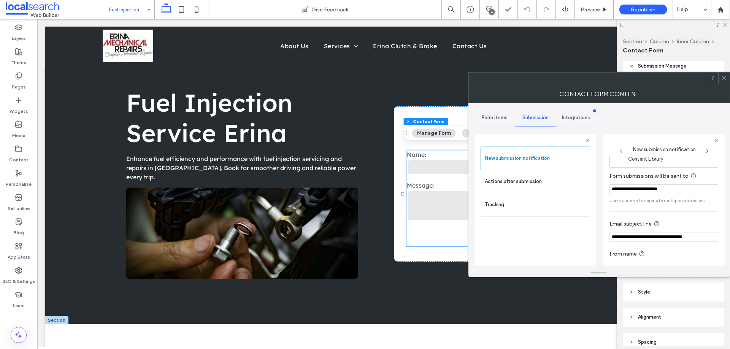
scroll to position [40, 0]
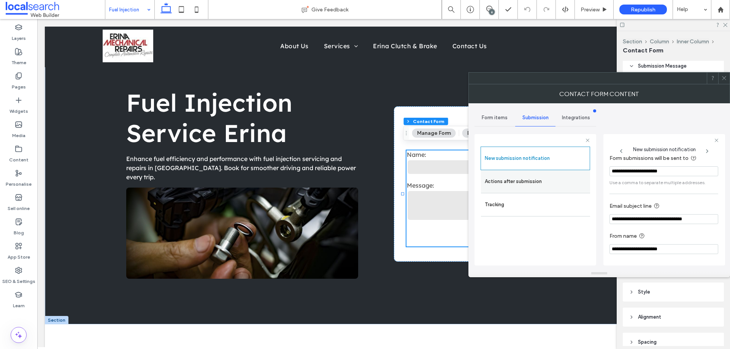
click at [521, 183] on label "Actions after submission" at bounding box center [535, 181] width 101 height 15
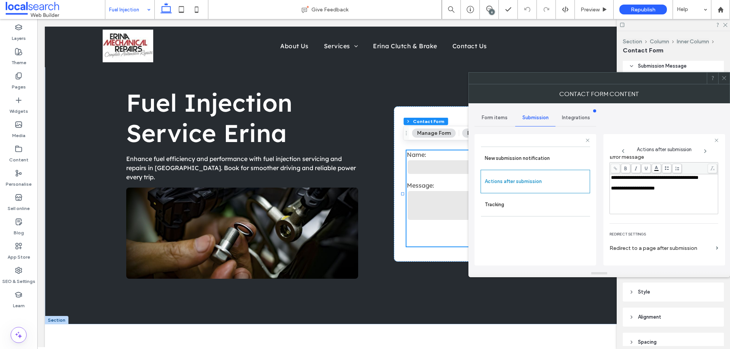
scroll to position [131, 0]
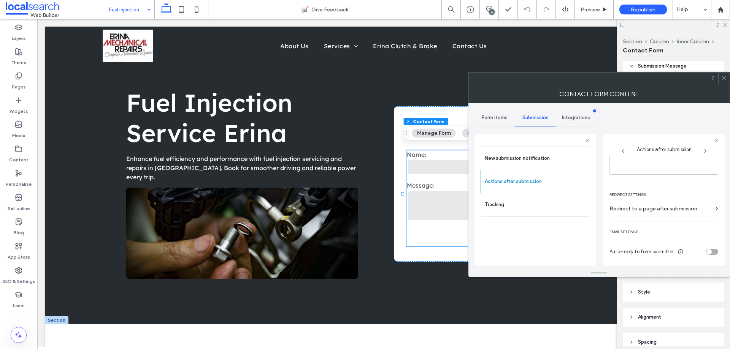
click at [725, 81] on span at bounding box center [724, 78] width 6 height 11
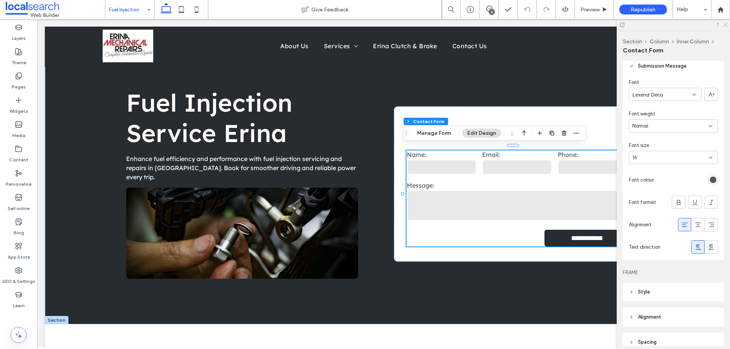
click at [726, 25] on icon at bounding box center [724, 24] width 5 height 5
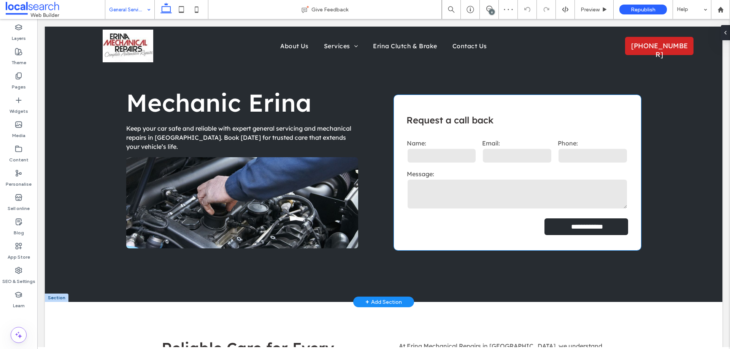
click at [578, 149] on input "tel" at bounding box center [592, 155] width 70 height 15
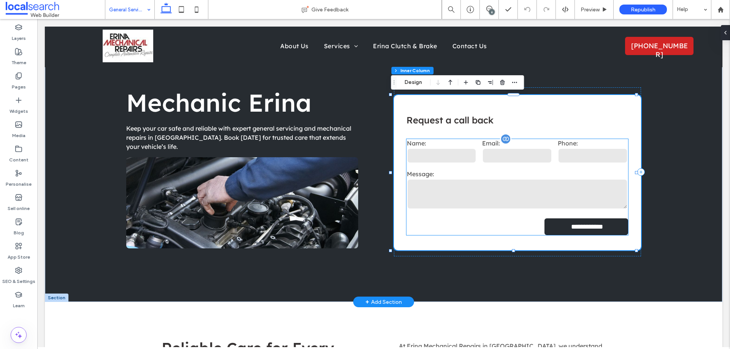
click at [591, 157] on input "tel" at bounding box center [592, 155] width 70 height 15
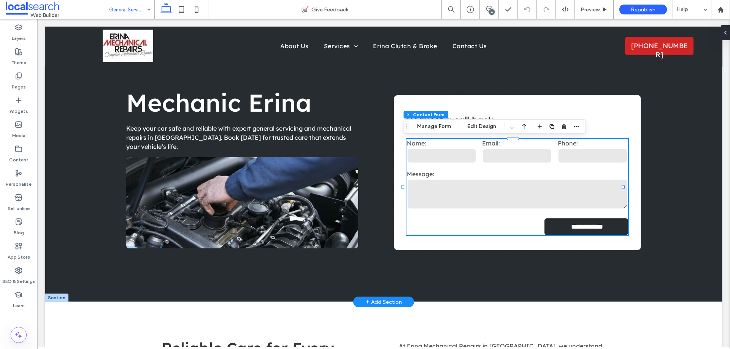
type input "*"
type input "***"
type input "*"
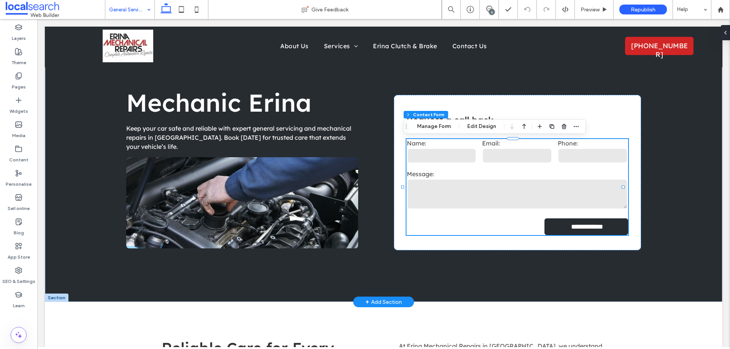
type input "***"
type input "*"
click at [578, 125] on icon "button" at bounding box center [576, 127] width 6 height 6
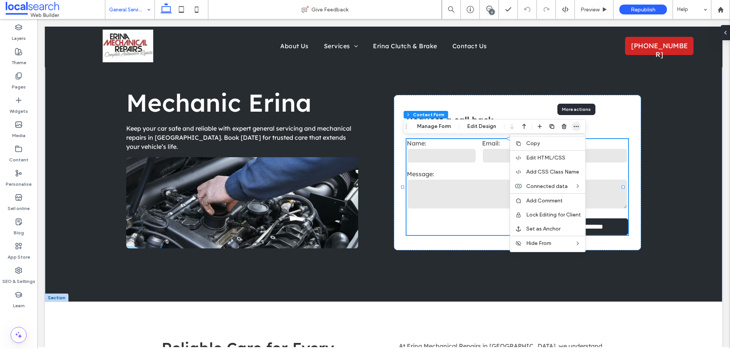
click at [578, 125] on icon "button" at bounding box center [576, 127] width 6 height 6
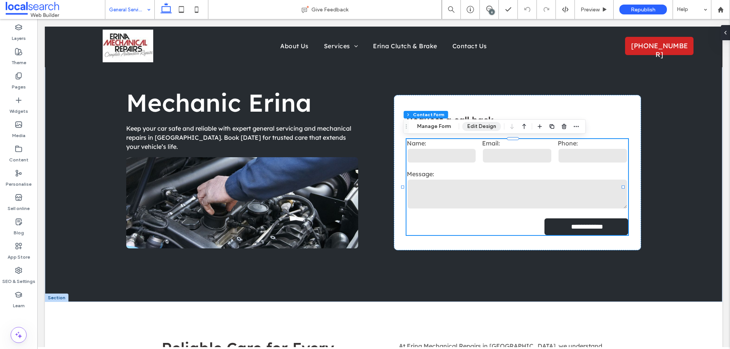
click at [492, 125] on button "Edit Design" at bounding box center [481, 126] width 39 height 9
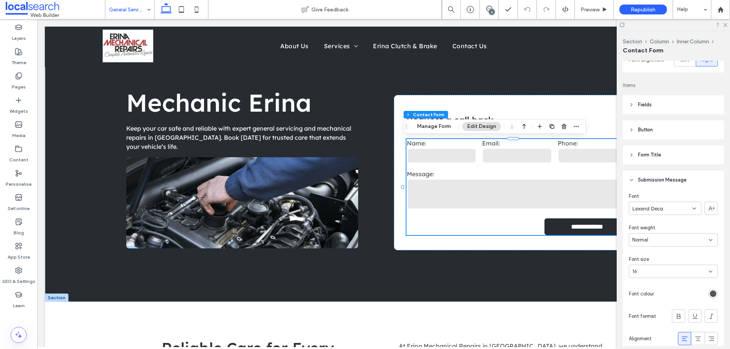
scroll to position [190, 0]
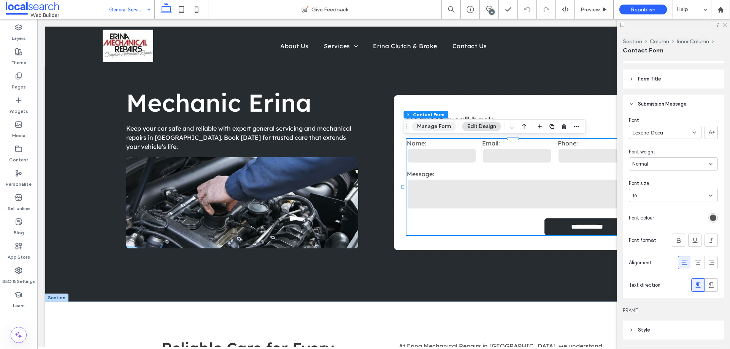
click at [443, 128] on button "Manage Form" at bounding box center [434, 126] width 44 height 9
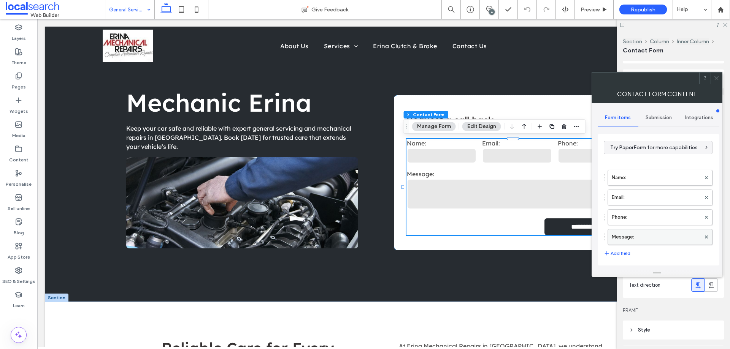
click at [651, 235] on label "Message:" at bounding box center [655, 237] width 89 height 15
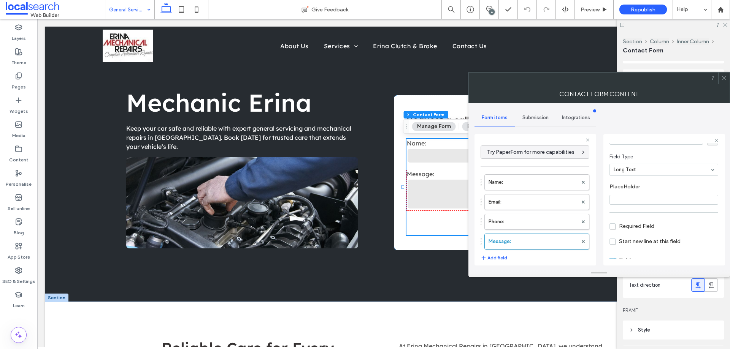
scroll to position [53, 0]
click at [545, 223] on label "Phone:" at bounding box center [532, 221] width 89 height 15
type input "*"
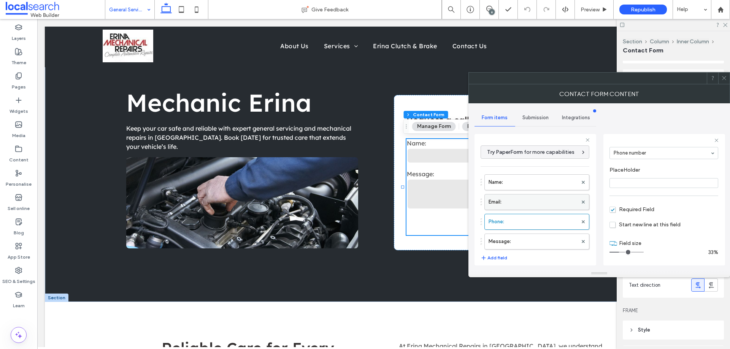
click at [542, 198] on label "Email:" at bounding box center [532, 202] width 89 height 15
click at [541, 182] on label "Name:" at bounding box center [532, 182] width 89 height 15
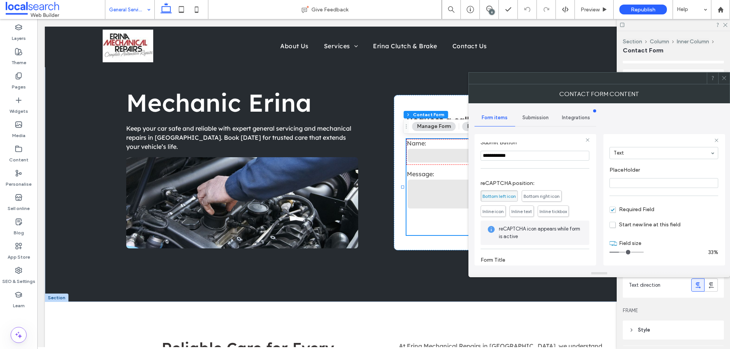
scroll to position [158, 0]
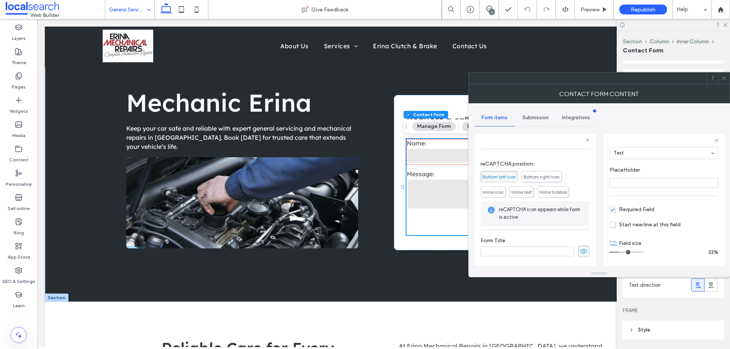
click at [540, 119] on span "Submission" at bounding box center [535, 118] width 26 height 6
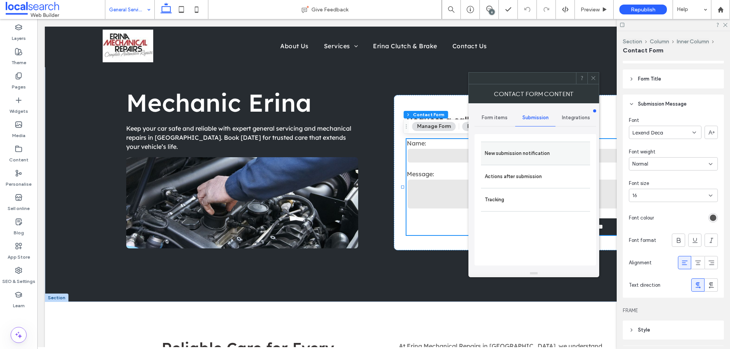
click at [554, 145] on div "New submission notification" at bounding box center [535, 153] width 109 height 23
click at [539, 157] on label "New submission notification" at bounding box center [535, 153] width 101 height 15
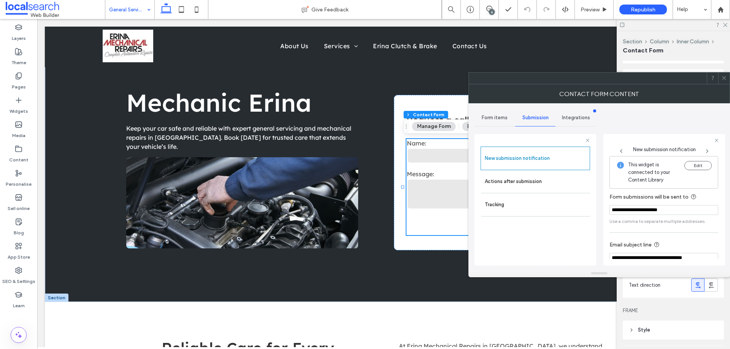
scroll to position [40, 0]
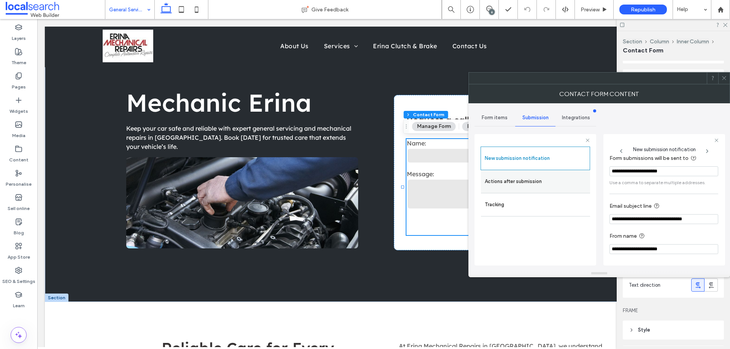
click at [528, 180] on label "Actions after submission" at bounding box center [535, 181] width 101 height 15
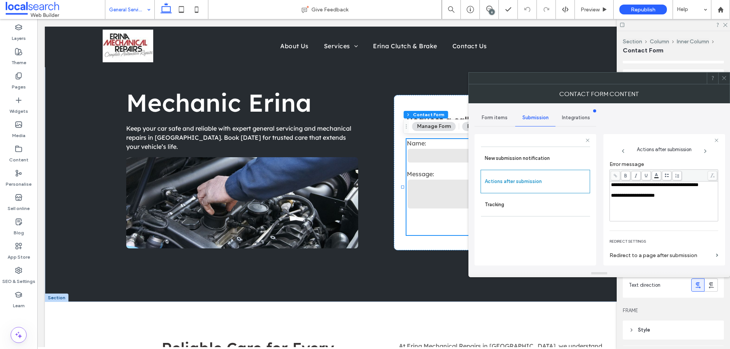
scroll to position [131, 0]
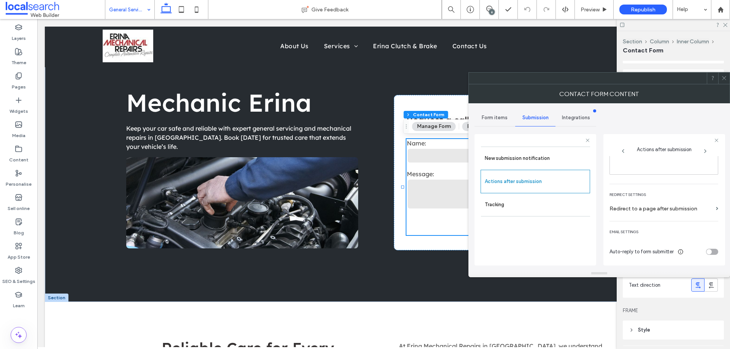
click at [722, 79] on icon at bounding box center [724, 78] width 6 height 6
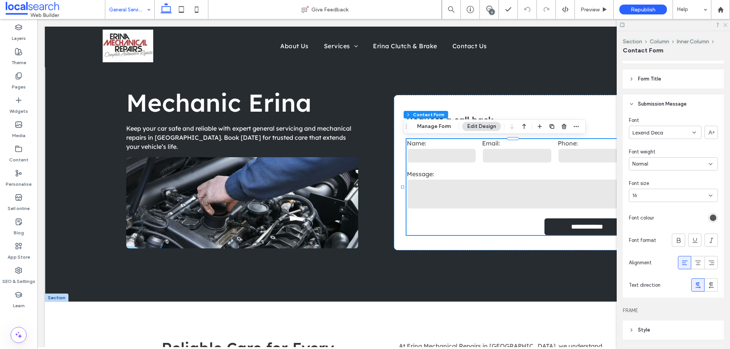
click at [725, 25] on use at bounding box center [725, 25] width 4 height 4
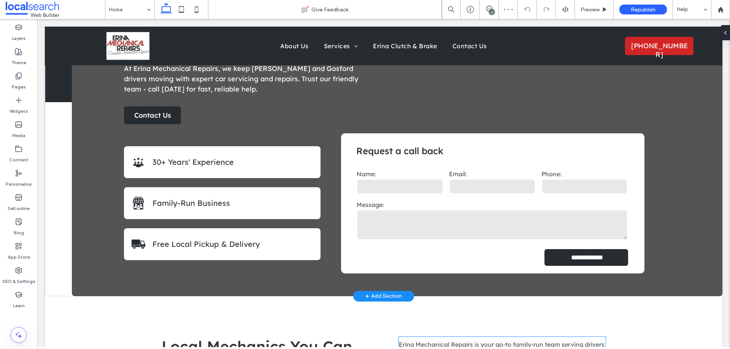
scroll to position [152, 0]
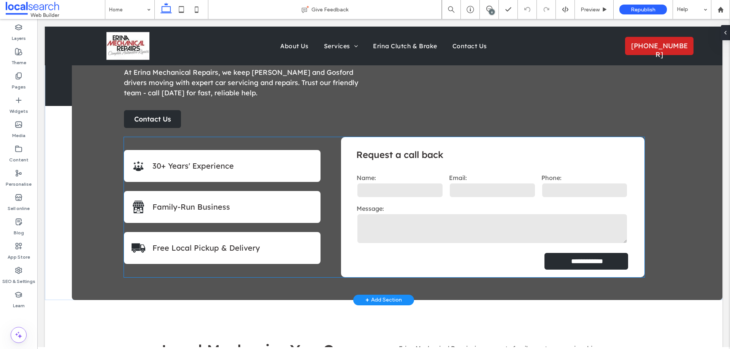
click at [508, 185] on input "email" at bounding box center [492, 190] width 87 height 15
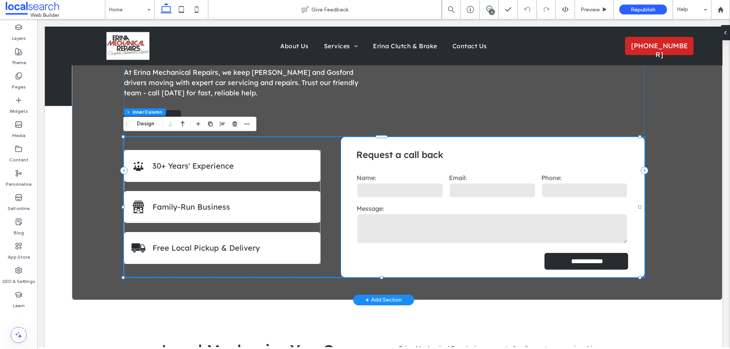
click at [541, 184] on input "tel" at bounding box center [584, 190] width 87 height 15
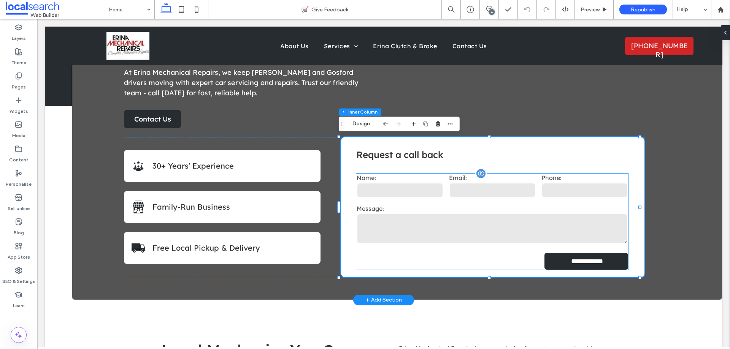
click at [542, 187] on input "tel" at bounding box center [584, 190] width 87 height 15
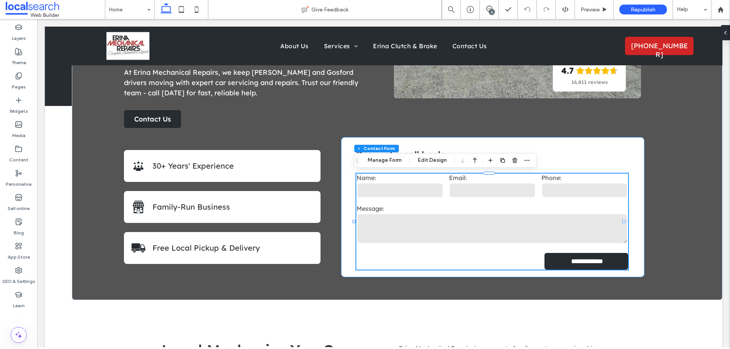
type input "*"
type input "***"
type input "*"
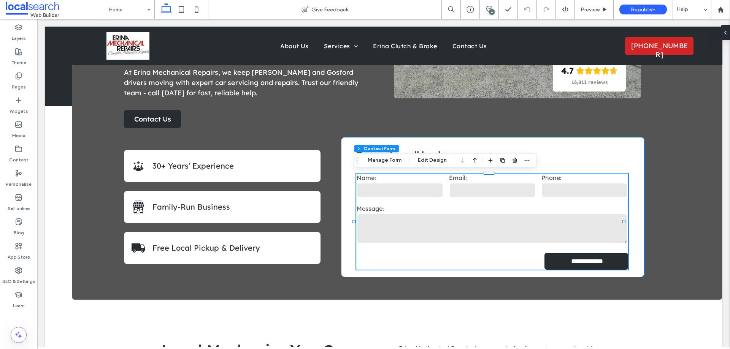
type input "***"
type input "*"
click at [527, 160] on icon "button" at bounding box center [527, 160] width 6 height 6
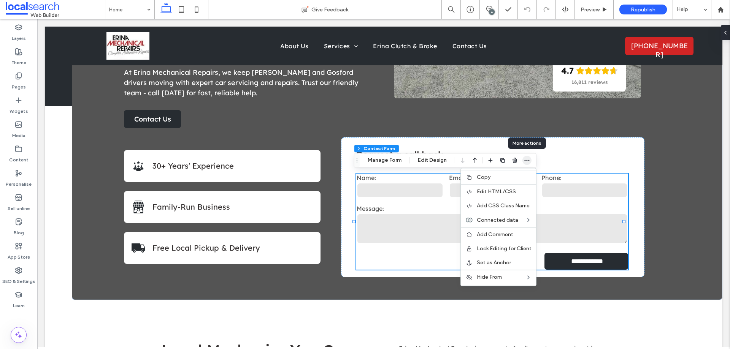
click at [527, 160] on icon "button" at bounding box center [527, 160] width 6 height 6
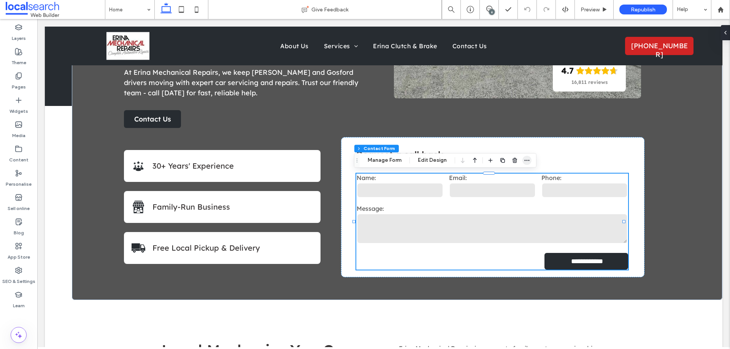
click at [526, 160] on use "button" at bounding box center [526, 160] width 5 height 1
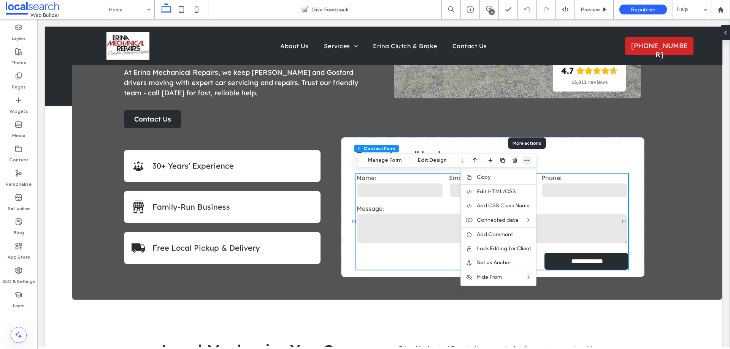
click at [526, 160] on use "button" at bounding box center [526, 160] width 5 height 1
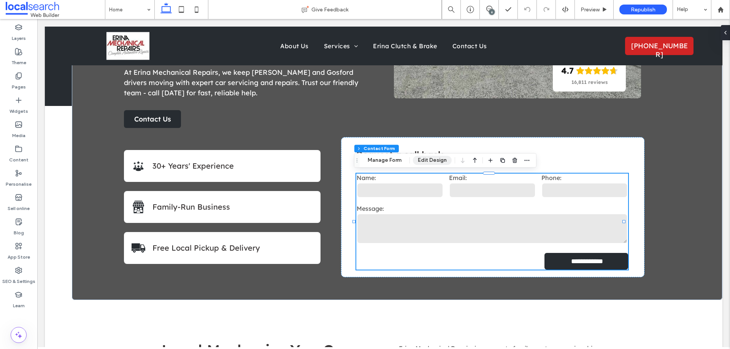
drag, startPoint x: 433, startPoint y: 158, endPoint x: 534, endPoint y: 159, distance: 100.7
click at [433, 158] on button "Edit Design" at bounding box center [432, 160] width 39 height 9
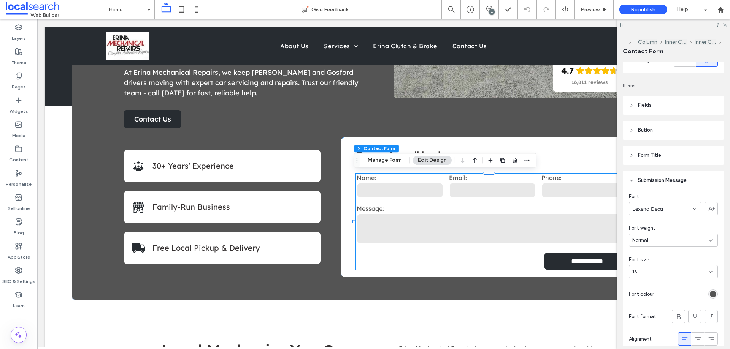
scroll to position [266, 0]
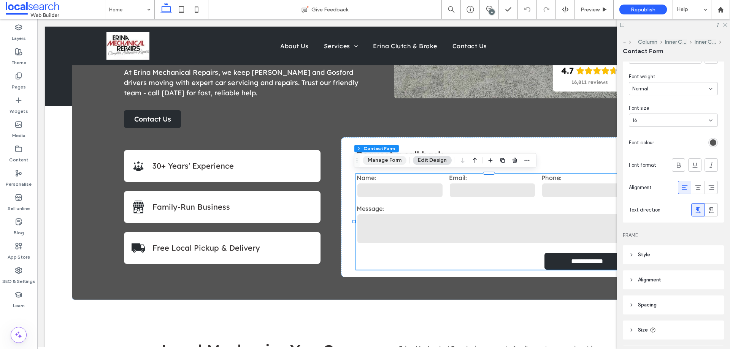
click at [395, 161] on button "Manage Form" at bounding box center [385, 160] width 44 height 9
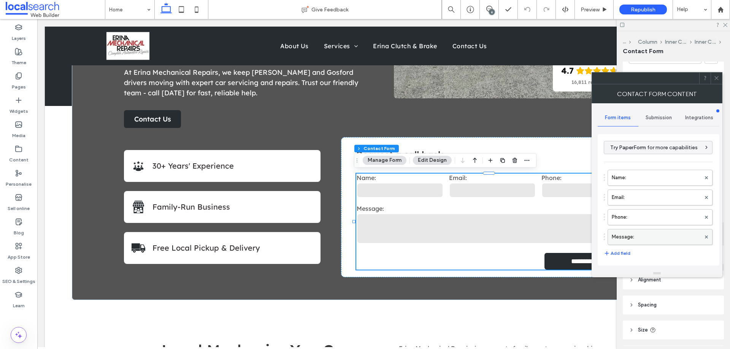
click at [648, 232] on label "Message:" at bounding box center [655, 237] width 89 height 15
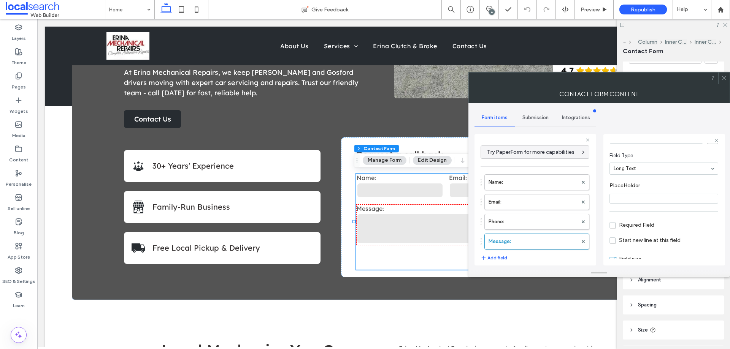
scroll to position [53, 0]
click at [536, 220] on label "Phone:" at bounding box center [532, 221] width 89 height 15
type input "*"
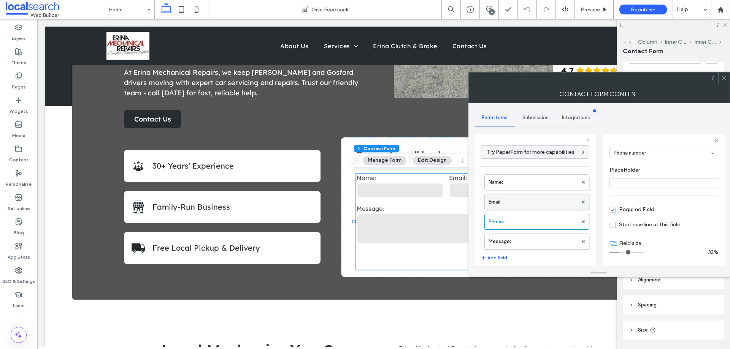
click at [535, 198] on label "Email:" at bounding box center [532, 202] width 89 height 15
click at [536, 184] on label "Name:" at bounding box center [532, 182] width 89 height 15
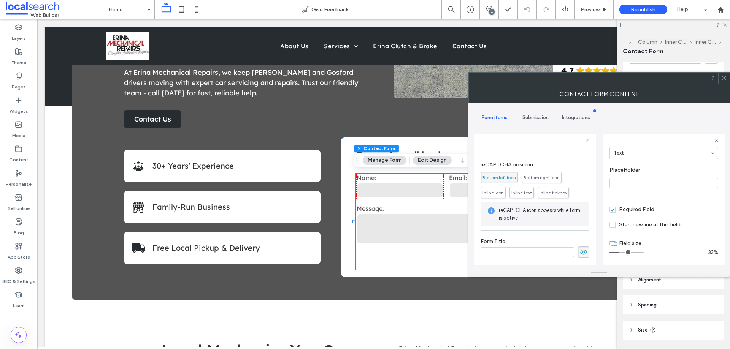
scroll to position [158, 0]
click at [533, 123] on div "Submission" at bounding box center [535, 117] width 41 height 17
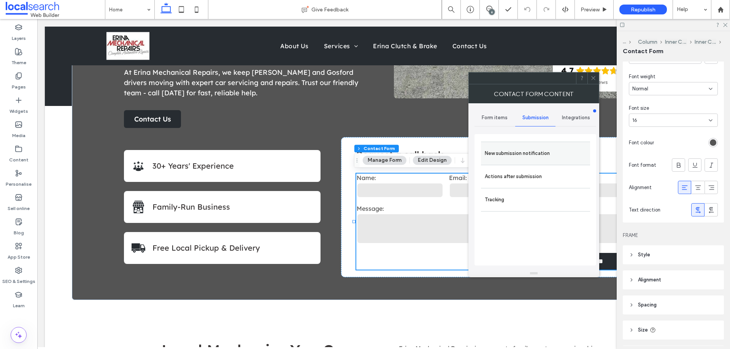
click at [537, 155] on label "New submission notification" at bounding box center [535, 153] width 101 height 15
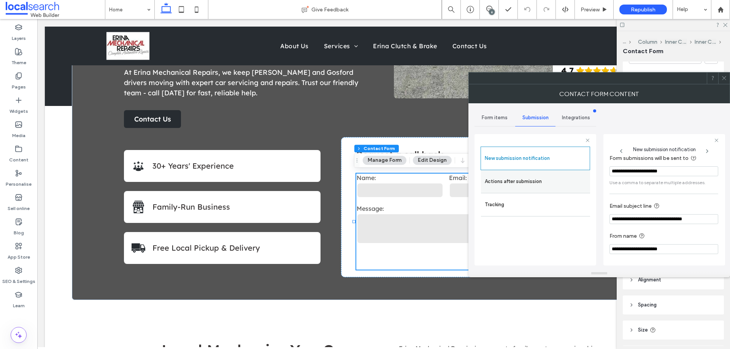
scroll to position [40, 0]
click at [561, 185] on label "Actions after submission" at bounding box center [535, 181] width 101 height 15
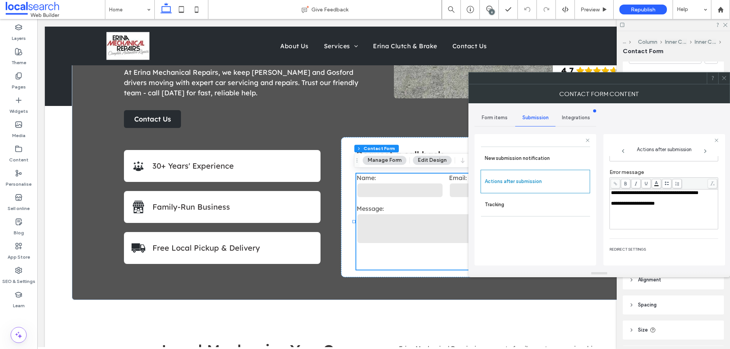
scroll to position [131, 0]
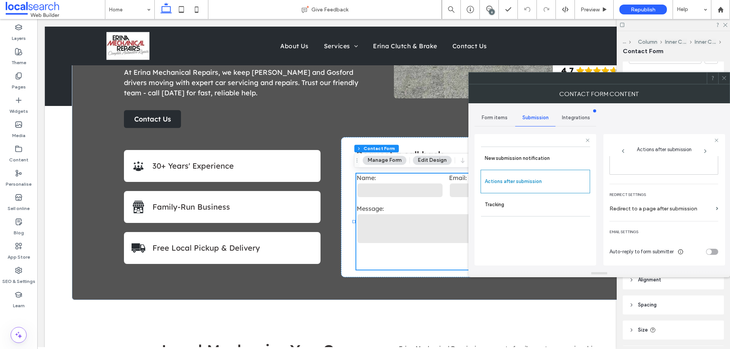
click at [721, 77] on icon at bounding box center [724, 78] width 6 height 6
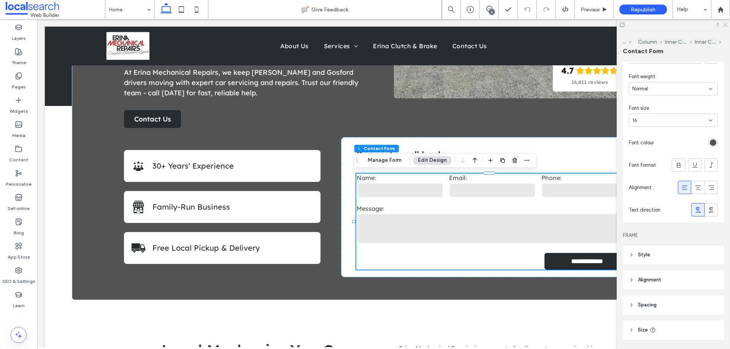
drag, startPoint x: 725, startPoint y: 24, endPoint x: 4, endPoint y: 6, distance: 720.7
click at [725, 24] on icon at bounding box center [724, 24] width 5 height 5
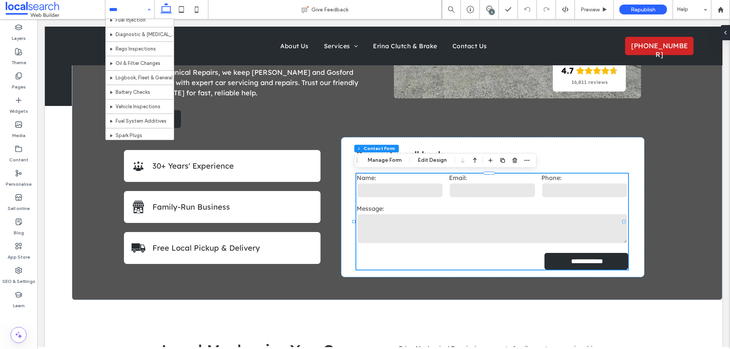
scroll to position [109, 0]
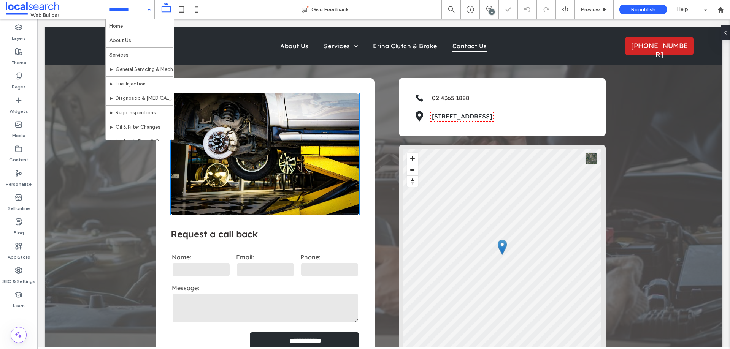
scroll to position [152, 0]
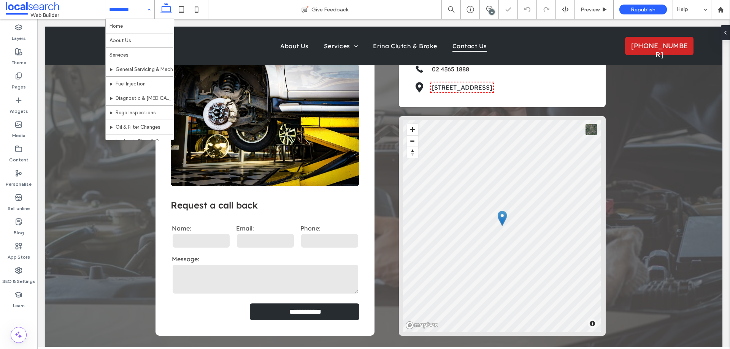
click at [149, 9] on div "Home About Us Services General Servicing & Mechanical Repairs Fuel Injection Di…" at bounding box center [129, 9] width 49 height 19
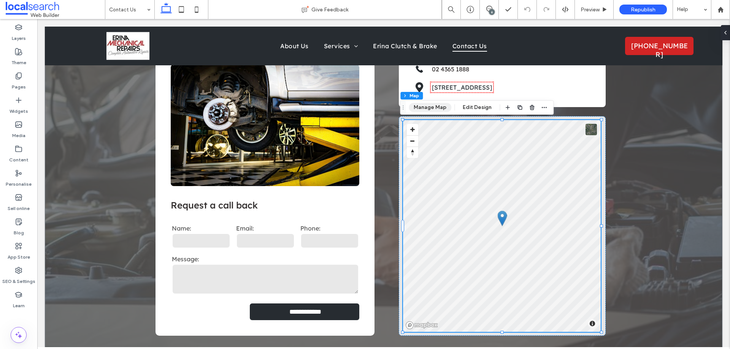
drag, startPoint x: 430, startPoint y: 109, endPoint x: 412, endPoint y: 100, distance: 20.1
click at [430, 109] on button "Manage Map" at bounding box center [430, 107] width 43 height 9
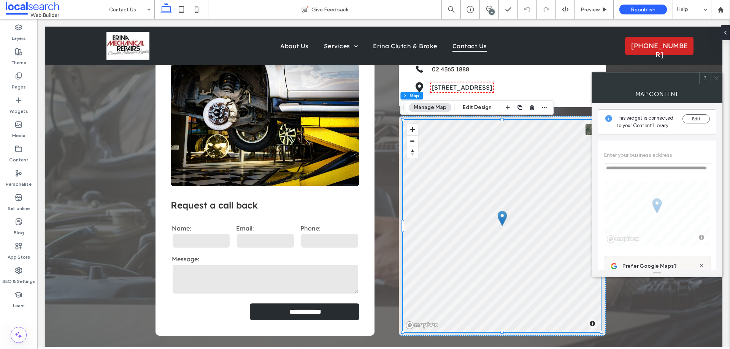
click at [715, 78] on icon at bounding box center [716, 78] width 6 height 6
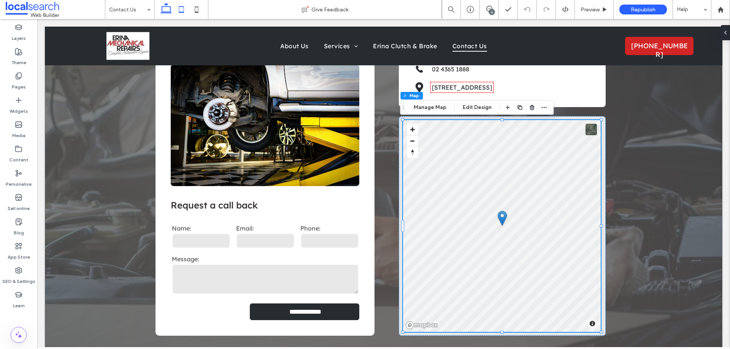
click at [184, 10] on use at bounding box center [181, 9] width 5 height 6
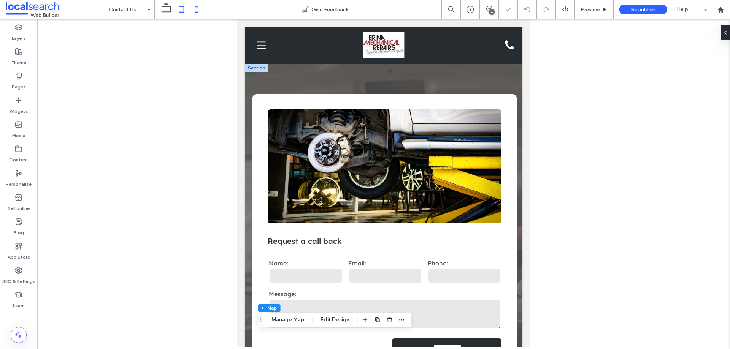
click at [199, 10] on icon at bounding box center [196, 9] width 15 height 15
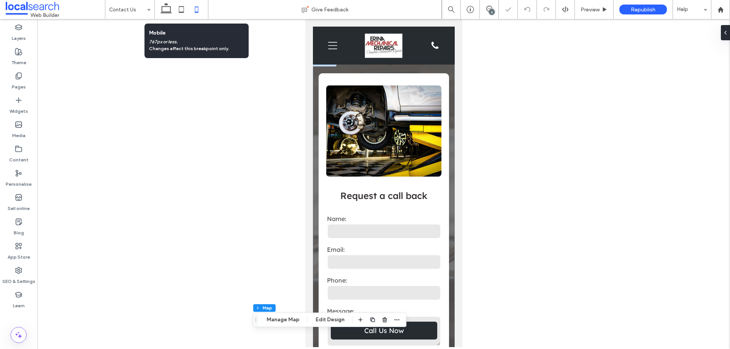
type input "***"
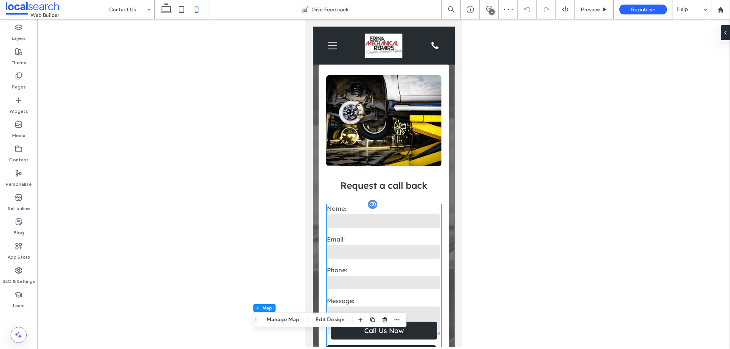
scroll to position [0, 0]
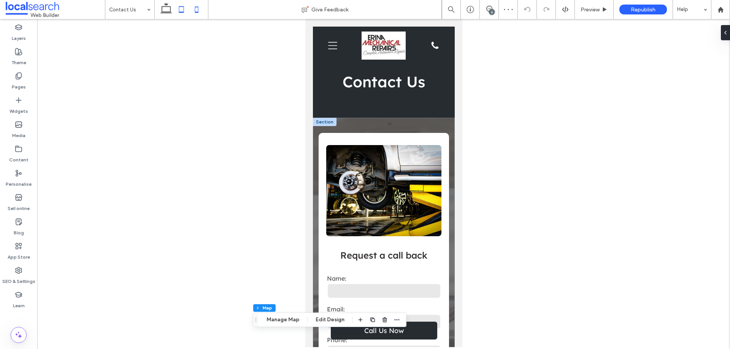
click at [183, 11] on icon at bounding box center [181, 9] width 15 height 15
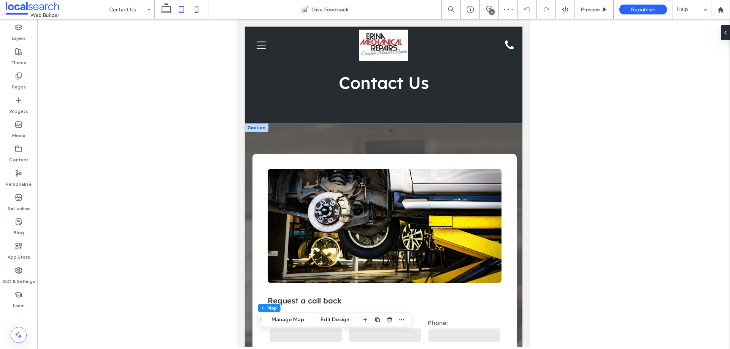
type input "***"
click at [164, 9] on icon at bounding box center [165, 9] width 15 height 15
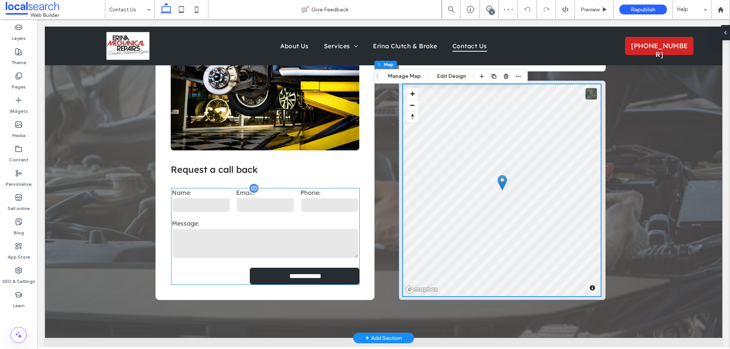
scroll to position [190, 0]
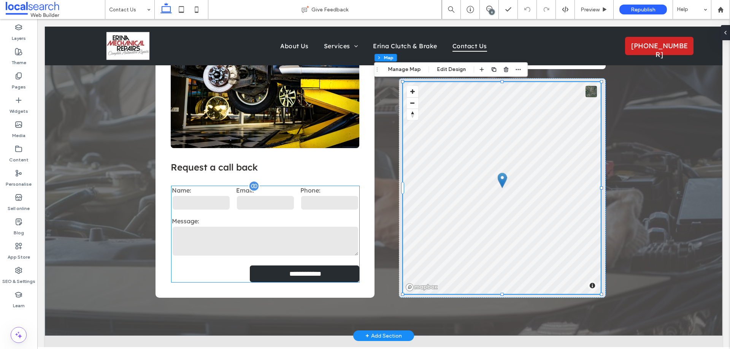
click at [320, 200] on input "tel" at bounding box center [329, 202] width 59 height 15
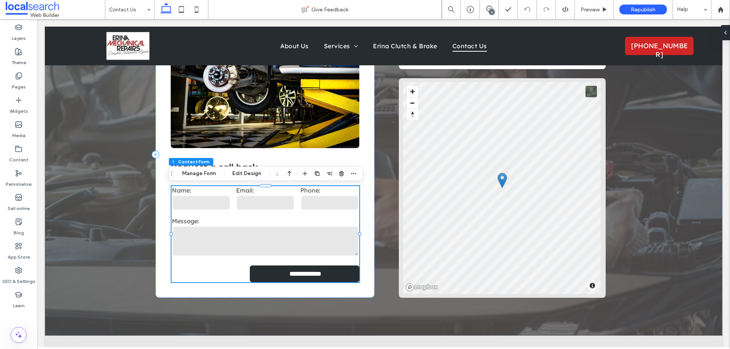
type input "*"
type input "***"
type input "*"
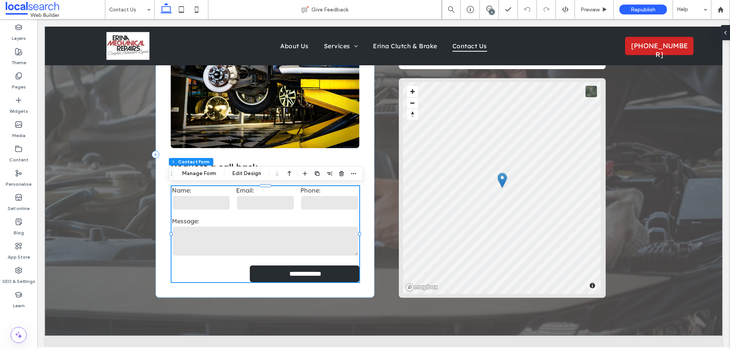
type input "***"
type input "*"
click at [354, 172] on icon "button" at bounding box center [353, 174] width 6 height 6
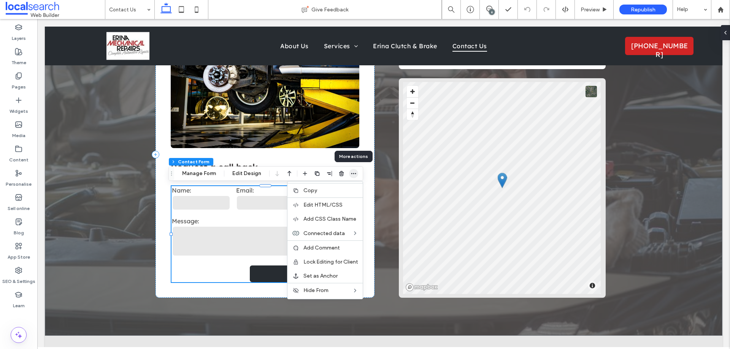
click at [354, 172] on icon "button" at bounding box center [353, 174] width 6 height 6
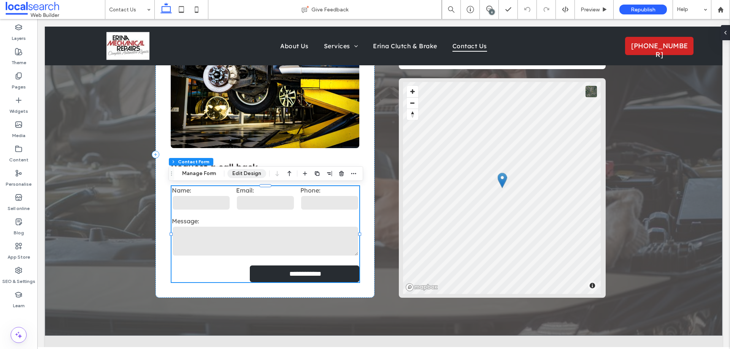
drag, startPoint x: 251, startPoint y: 175, endPoint x: 270, endPoint y: 163, distance: 22.5
click at [251, 175] on button "Edit Design" at bounding box center [246, 173] width 39 height 9
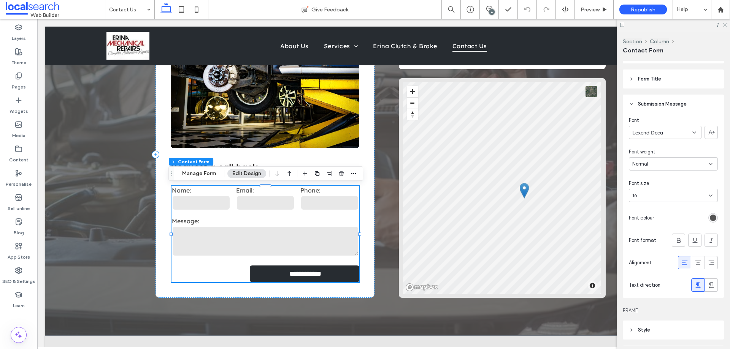
click at [208, 169] on div "Section Column Contact Form Manage Form Edit Design" at bounding box center [265, 173] width 195 height 14
click at [209, 173] on button "Manage Form" at bounding box center [199, 173] width 44 height 9
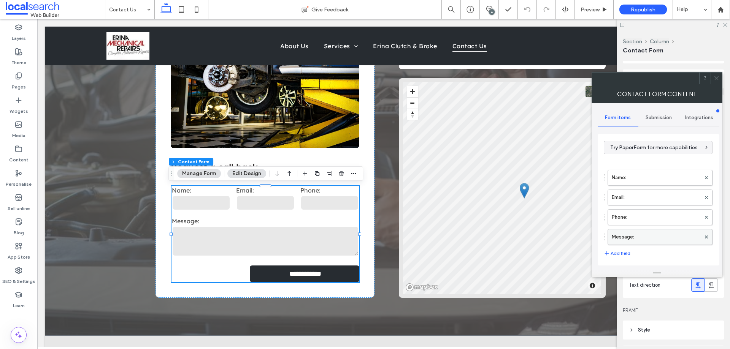
click at [651, 239] on label "Message:" at bounding box center [655, 237] width 89 height 15
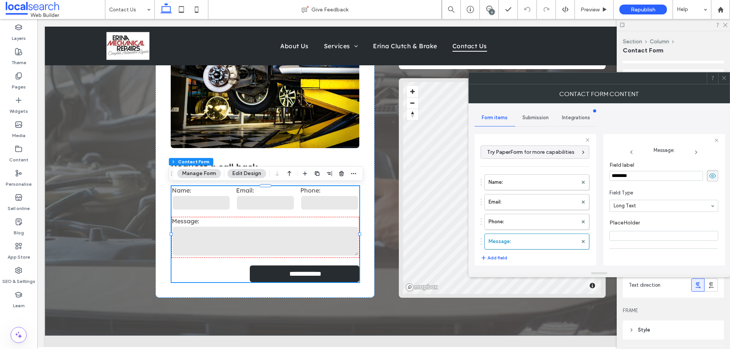
scroll to position [53, 0]
click at [516, 225] on label "Phone:" at bounding box center [532, 221] width 89 height 15
type input "*"
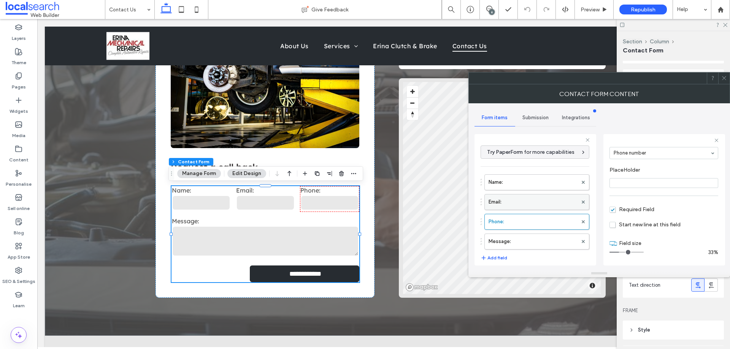
click at [525, 201] on label "Email:" at bounding box center [532, 202] width 89 height 15
click at [529, 185] on label "Name:" at bounding box center [532, 182] width 89 height 15
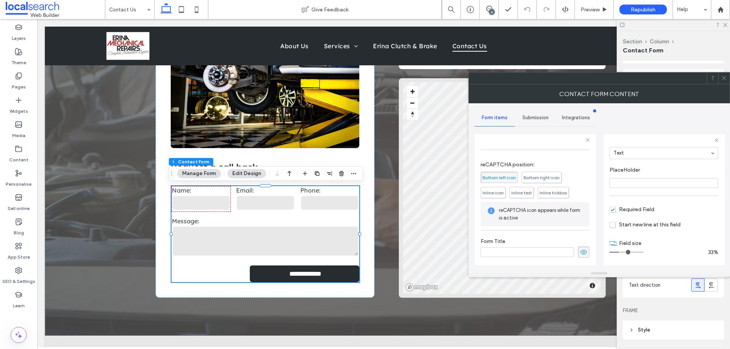
scroll to position [158, 0]
click at [537, 117] on span "Submission" at bounding box center [535, 118] width 26 height 6
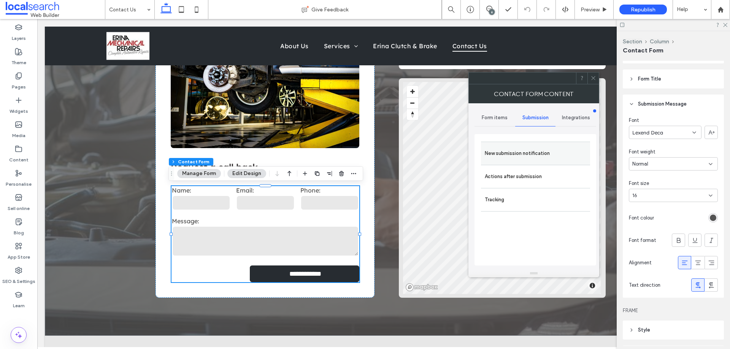
click at [553, 146] on label "New submission notification" at bounding box center [535, 153] width 101 height 15
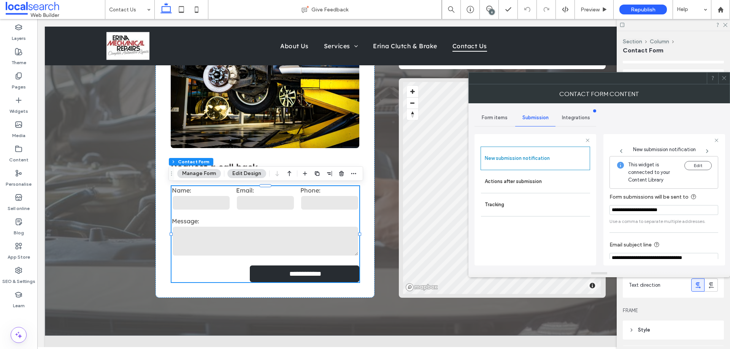
scroll to position [40, 0]
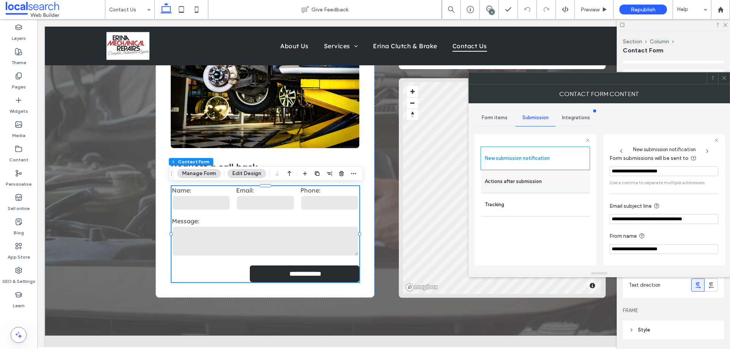
click at [561, 185] on label "Actions after submission" at bounding box center [535, 181] width 101 height 15
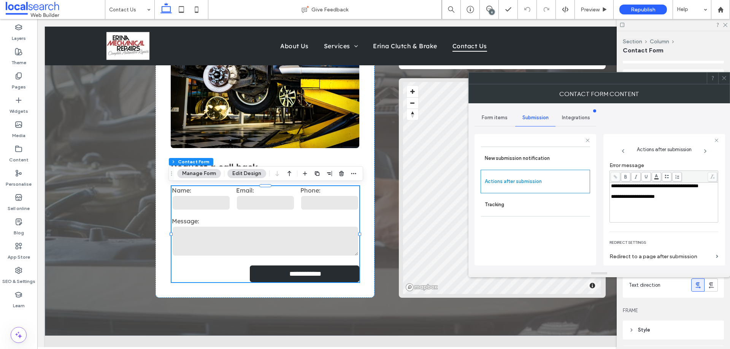
scroll to position [131, 0]
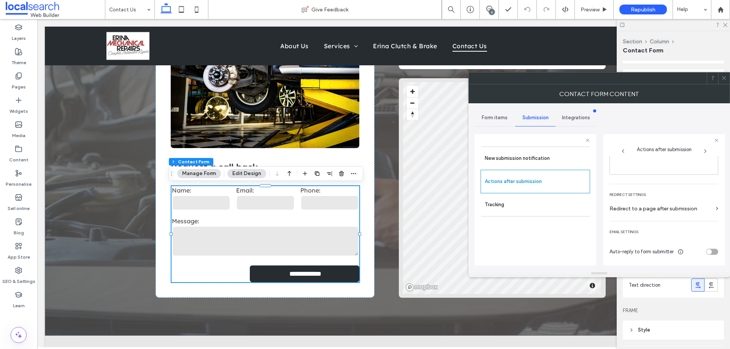
click at [722, 78] on icon at bounding box center [724, 78] width 6 height 6
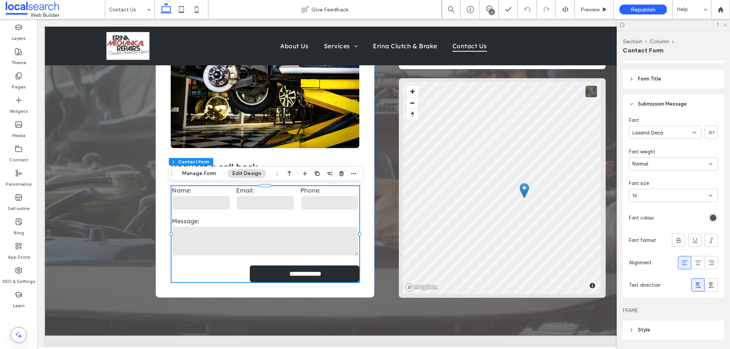
click at [724, 26] on icon at bounding box center [724, 24] width 5 height 5
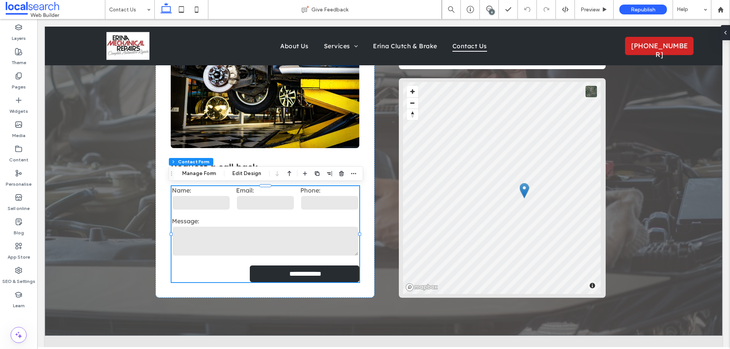
click at [486, 21] on body "Home About Us Services General Servicing & Mechanical Repairs Fuel Injection Di…" at bounding box center [383, 335] width 692 height 1012
click at [490, 6] on icon at bounding box center [489, 9] width 6 height 6
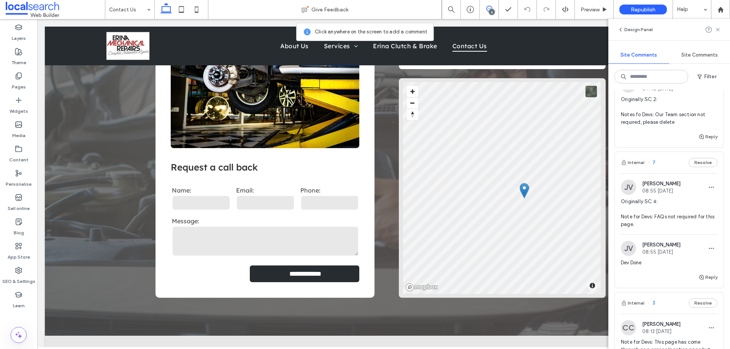
scroll to position [190, 0]
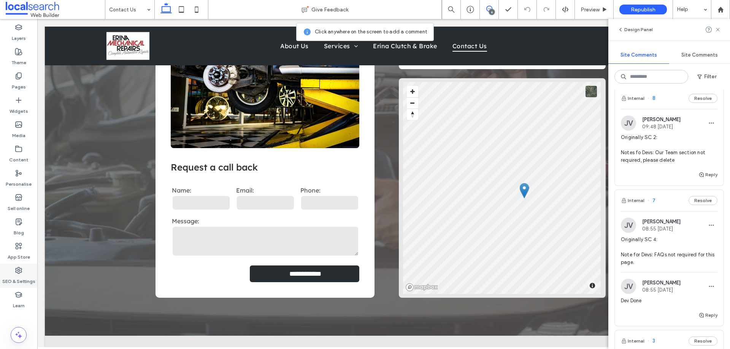
click at [20, 269] on icon at bounding box center [19, 271] width 8 height 8
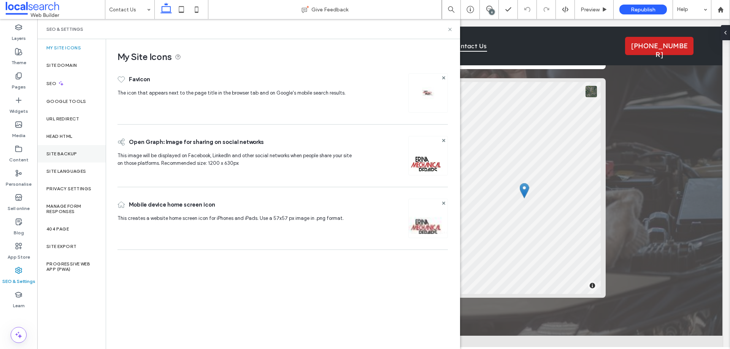
click at [79, 156] on div "Site backup" at bounding box center [71, 153] width 68 height 17
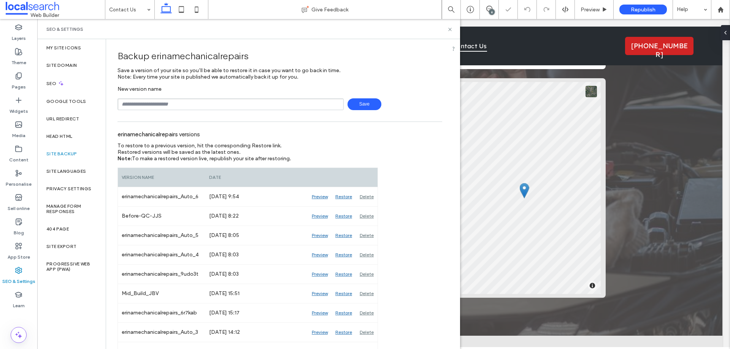
click at [170, 110] on div "Backup erinamechanicalrepairs Save a version of your site so you’ll be able to …" at bounding box center [279, 249] width 347 height 420
click at [174, 110] on div "Backup erinamechanicalrepairs Save a version of your site so you’ll be able to …" at bounding box center [279, 249] width 347 height 420
drag, startPoint x: 180, startPoint y: 101, endPoint x: 188, endPoint y: 109, distance: 12.1
click at [180, 101] on input "text" at bounding box center [230, 104] width 226 height 12
type input "**********"
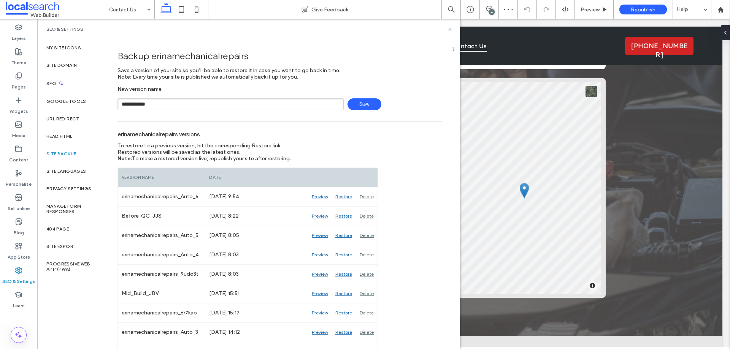
click at [367, 106] on span "Save" at bounding box center [364, 104] width 34 height 12
click at [487, 5] on div "6" at bounding box center [489, 9] width 19 height 19
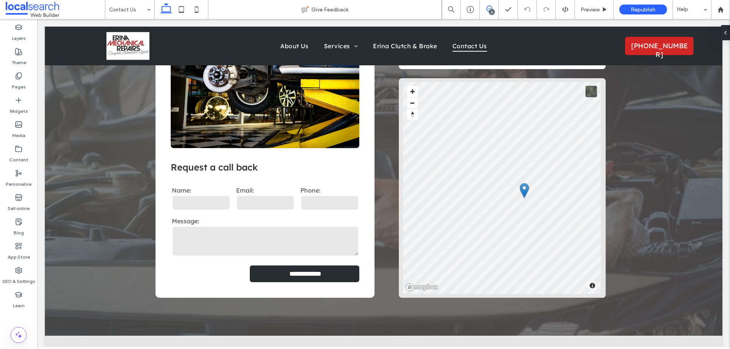
click at [492, 8] on span at bounding box center [489, 9] width 19 height 6
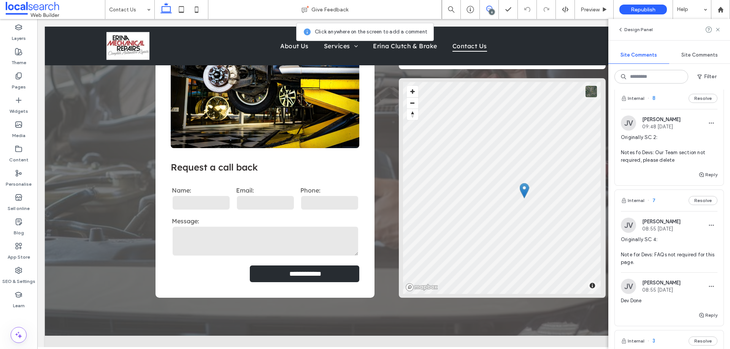
scroll to position [152, 0]
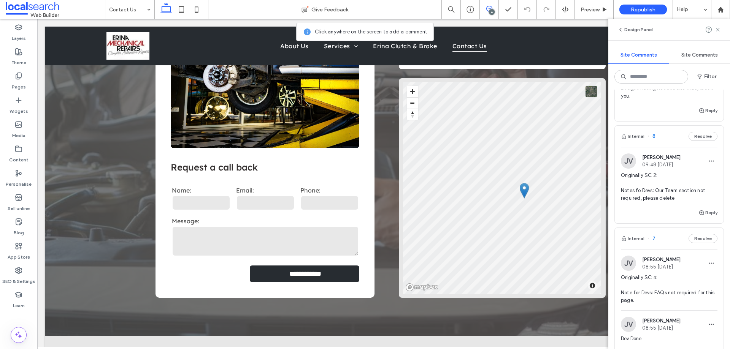
click at [490, 8] on icon at bounding box center [489, 9] width 6 height 6
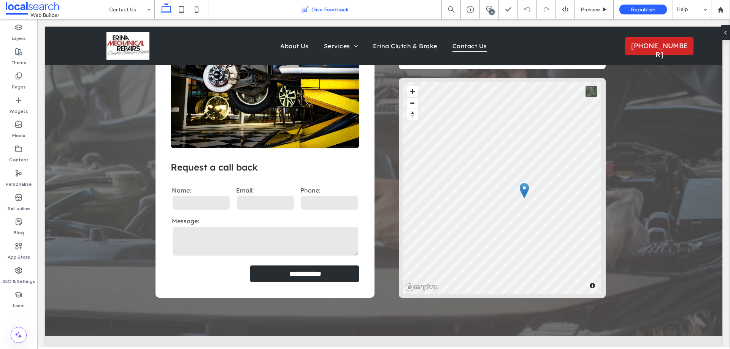
scroll to position [0, 0]
click at [22, 274] on label "SEO & Settings" at bounding box center [18, 279] width 33 height 11
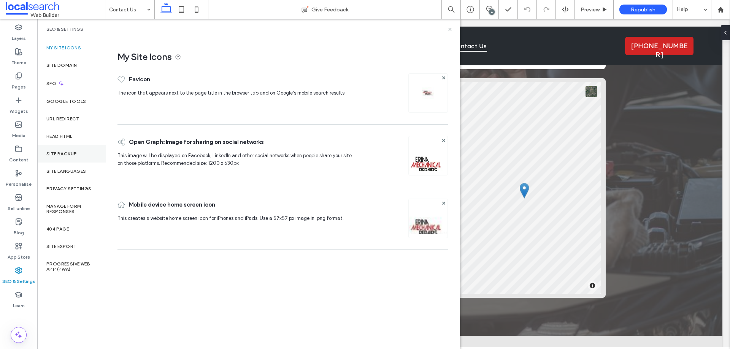
click at [71, 158] on div "Site backup" at bounding box center [71, 153] width 68 height 17
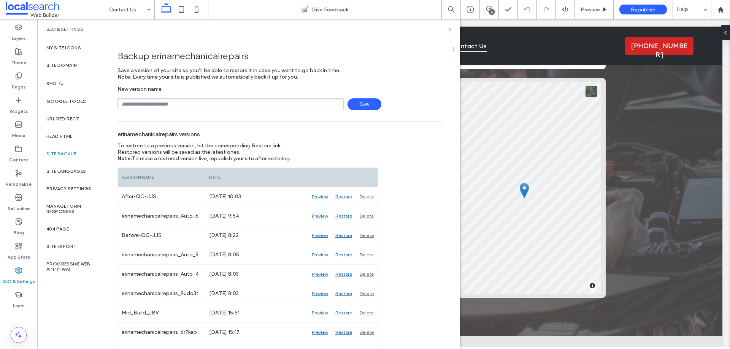
click at [439, 31] on div "SEO & Settings" at bounding box center [248, 29] width 404 height 6
click at [439, 29] on div "SEO & Settings" at bounding box center [248, 29] width 404 height 6
click at [449, 29] on use at bounding box center [449, 29] width 3 height 3
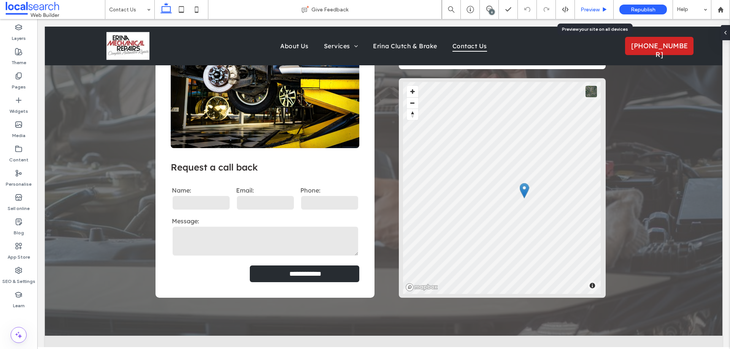
click at [596, 8] on span "Preview" at bounding box center [589, 9] width 19 height 6
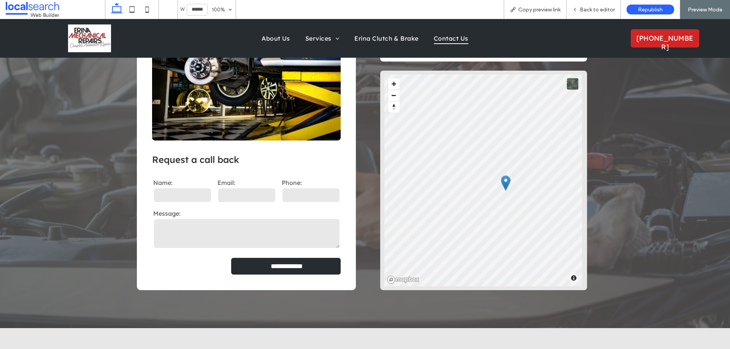
scroll to position [182, 0]
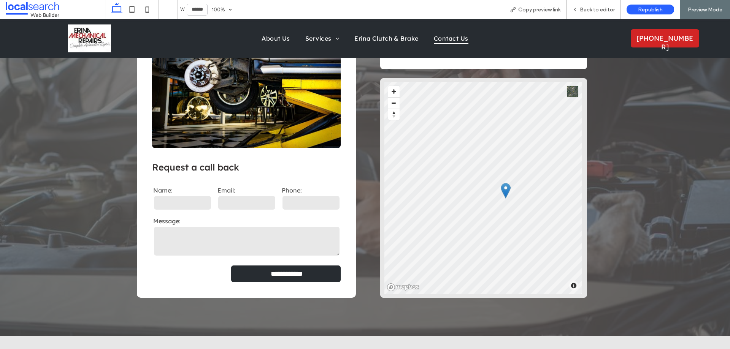
drag, startPoint x: 533, startPoint y: 8, endPoint x: 488, endPoint y: 1, distance: 45.0
click at [532, 8] on span "Copy preview link" at bounding box center [539, 9] width 42 height 6
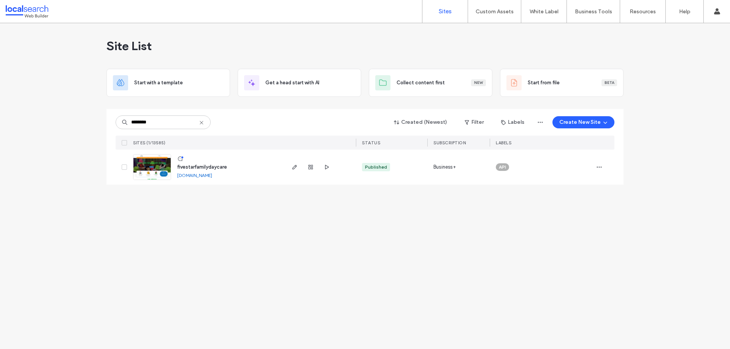
type input "********"
click at [152, 166] on img at bounding box center [151, 181] width 37 height 52
